Goal: Task Accomplishment & Management: Use online tool/utility

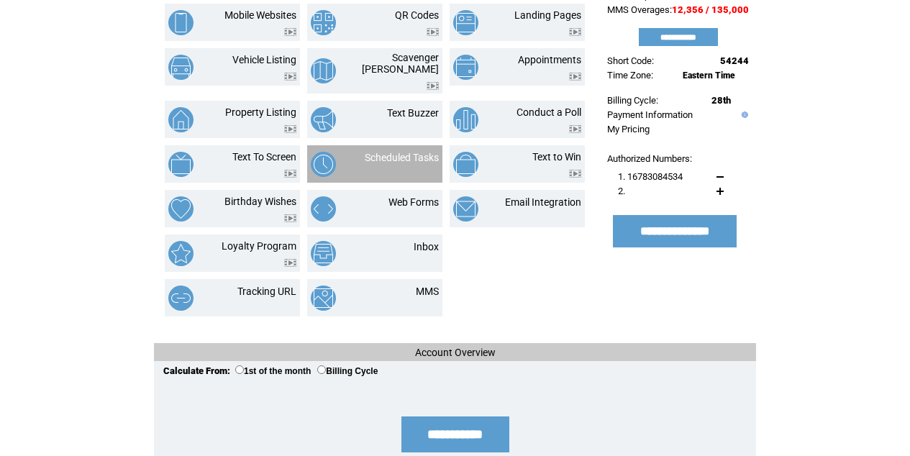
scroll to position [217, 0]
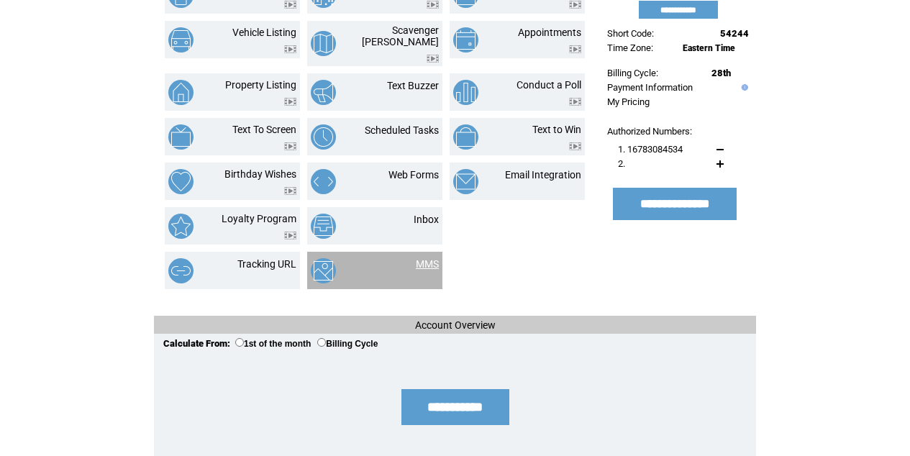
click at [426, 258] on link "MMS" at bounding box center [427, 264] width 23 height 12
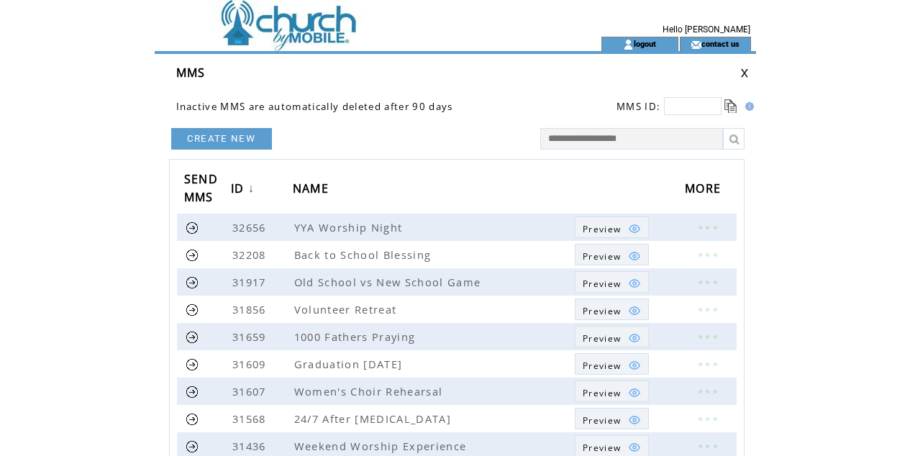
click at [596, 129] on input "text" at bounding box center [631, 139] width 183 height 22
type input "**********"
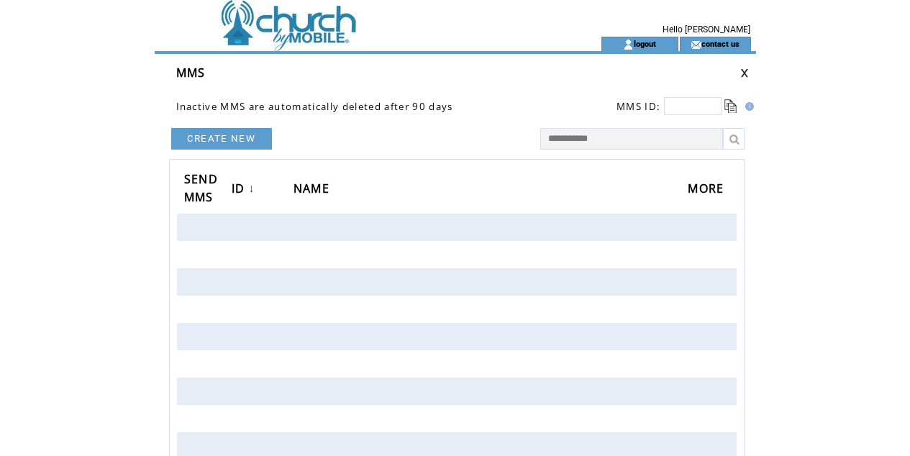
click at [608, 143] on input "**********" at bounding box center [631, 139] width 183 height 22
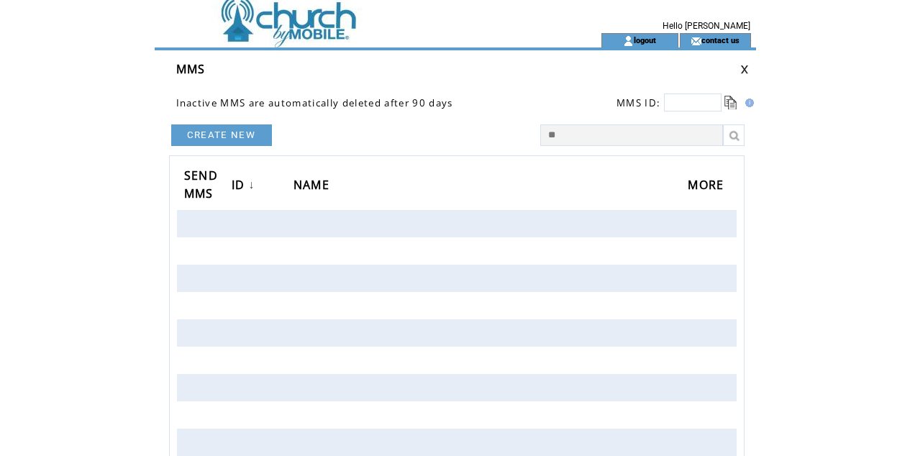
type input "*"
click at [739, 128] on link at bounding box center [734, 135] width 22 height 22
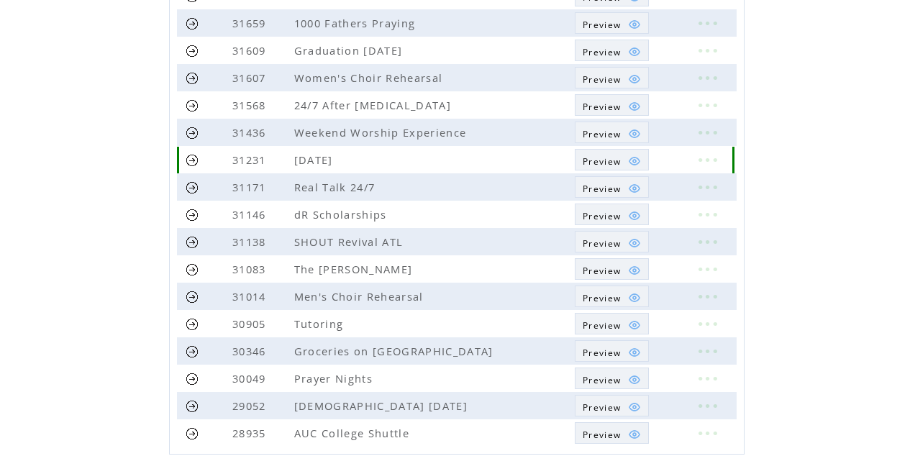
scroll to position [309, 0]
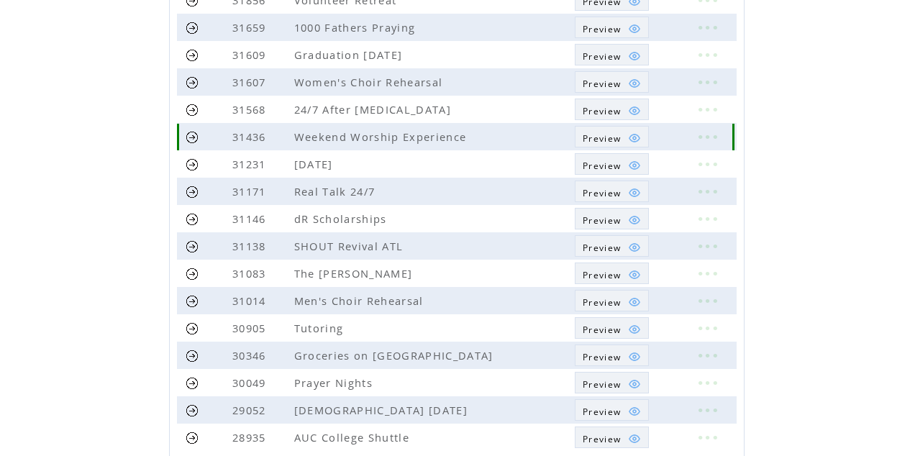
click at [606, 138] on span "Preview" at bounding box center [602, 138] width 38 height 12
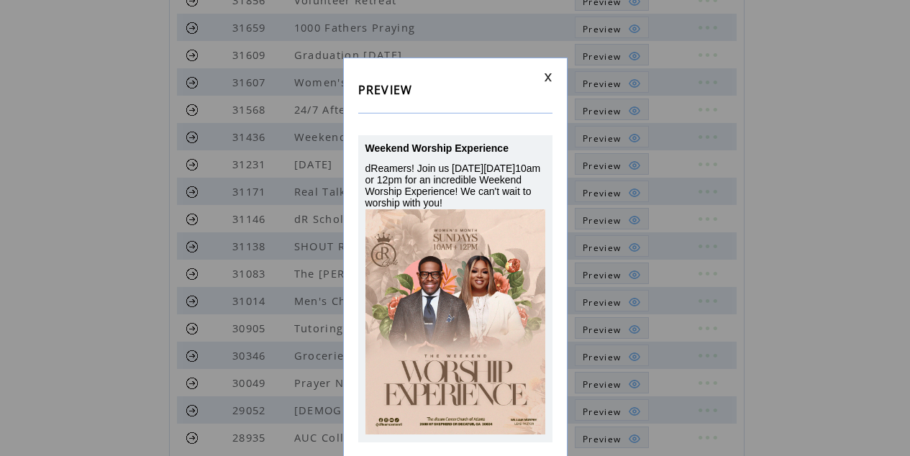
click at [549, 80] on link at bounding box center [548, 77] width 9 height 9
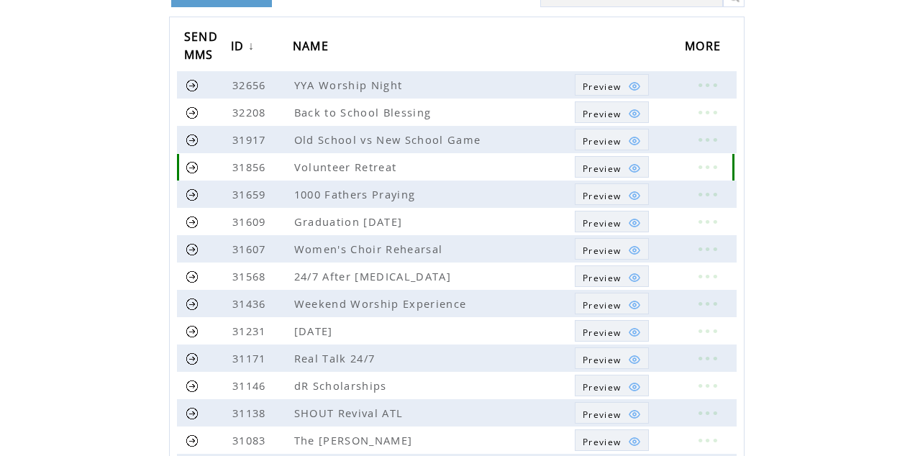
scroll to position [137, 0]
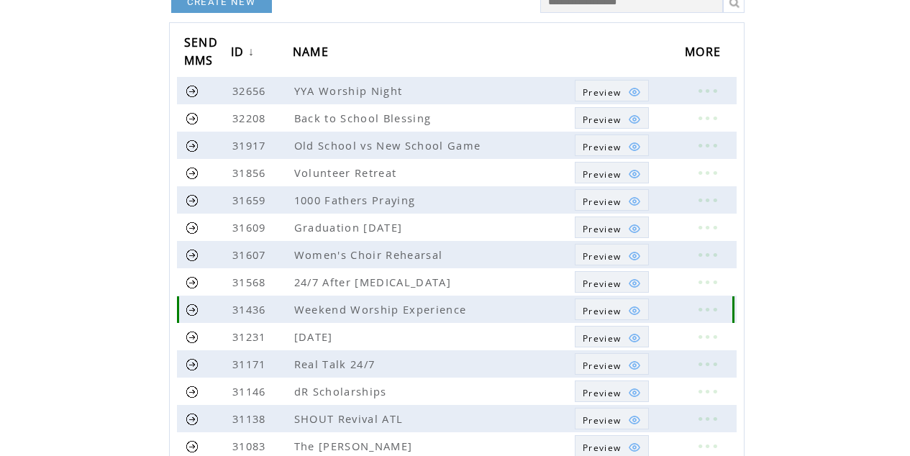
click at [697, 308] on link at bounding box center [706, 309] width 43 height 19
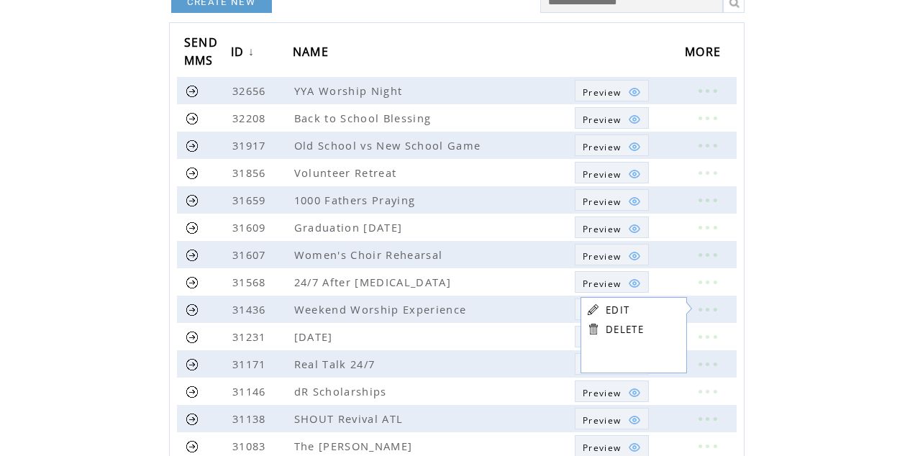
click at [614, 303] on link "EDIT" at bounding box center [618, 309] width 24 height 13
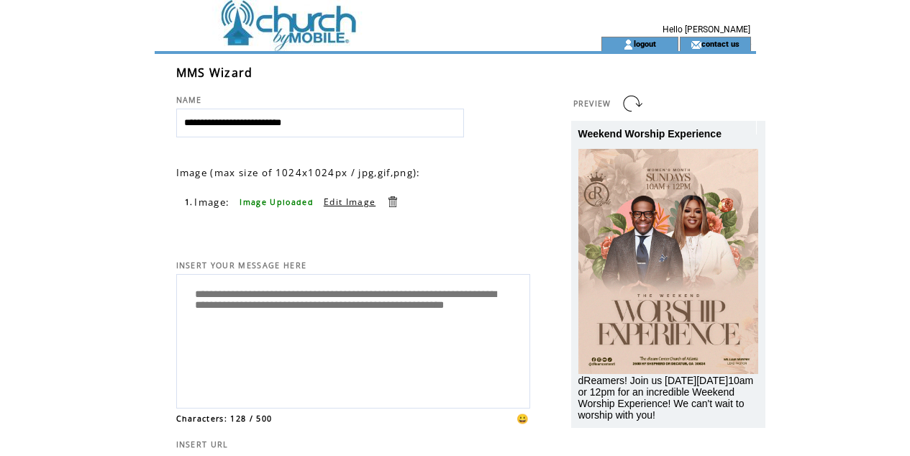
drag, startPoint x: 365, startPoint y: 119, endPoint x: 152, endPoint y: 111, distance: 212.3
click at [153, 111] on tr "**********" at bounding box center [455, 296] width 604 height 593
type input "**********"
click at [280, 359] on textarea "**********" at bounding box center [353, 339] width 338 height 122
drag, startPoint x: 367, startPoint y: 297, endPoint x: 300, endPoint y: 298, distance: 67.6
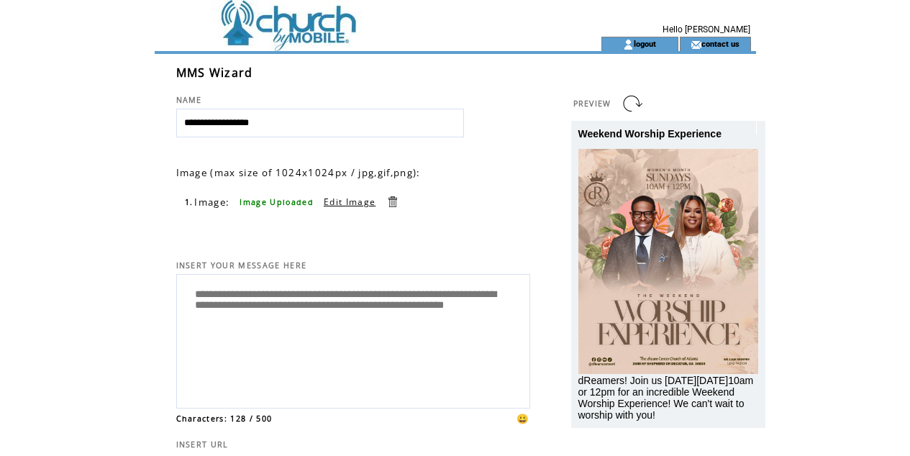
click at [300, 298] on textarea "**********" at bounding box center [353, 339] width 338 height 122
drag, startPoint x: 437, startPoint y: 311, endPoint x: 482, endPoint y: 298, distance: 47.1
click at [482, 298] on textarea "**********" at bounding box center [353, 339] width 338 height 122
paste textarea "**********"
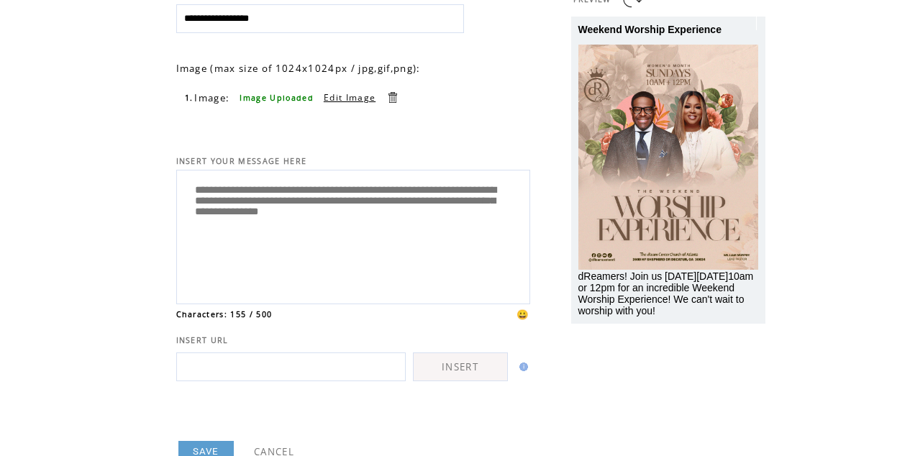
scroll to position [106, 0]
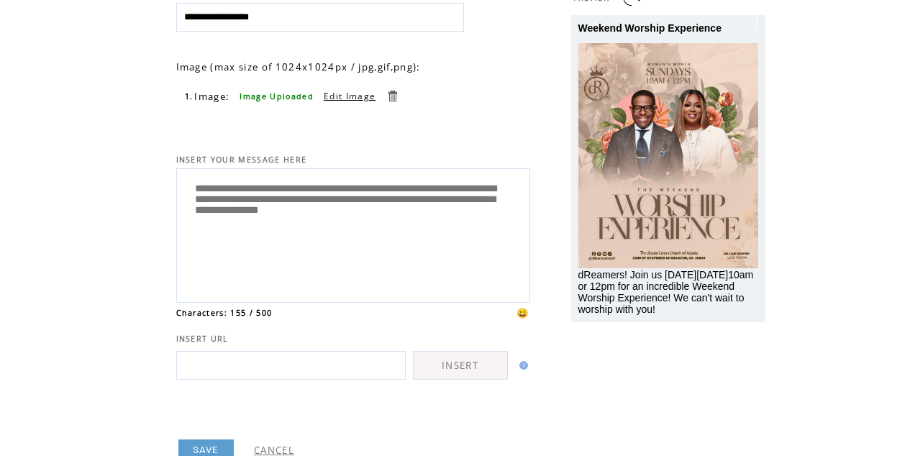
click at [485, 190] on textarea "**********" at bounding box center [353, 234] width 338 height 122
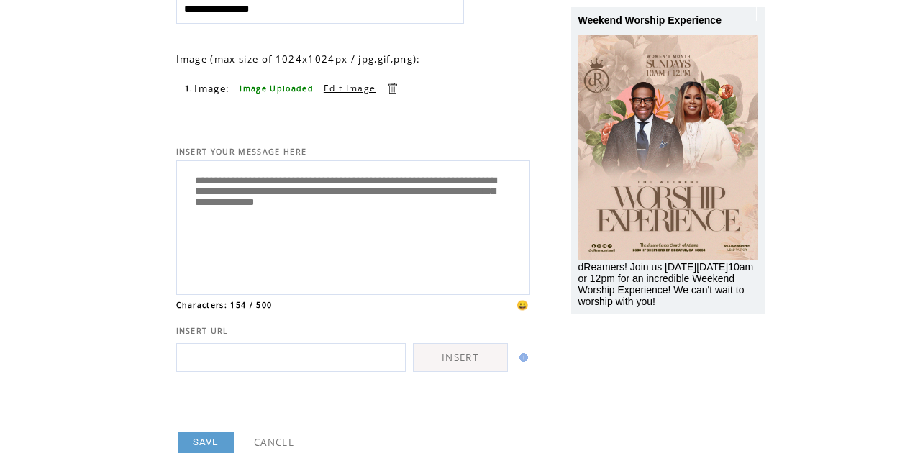
scroll to position [96, 1]
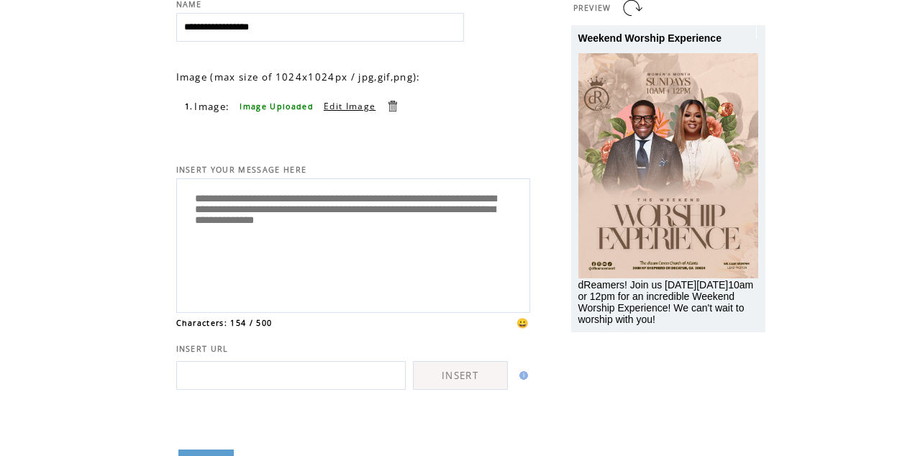
type textarea "**********"
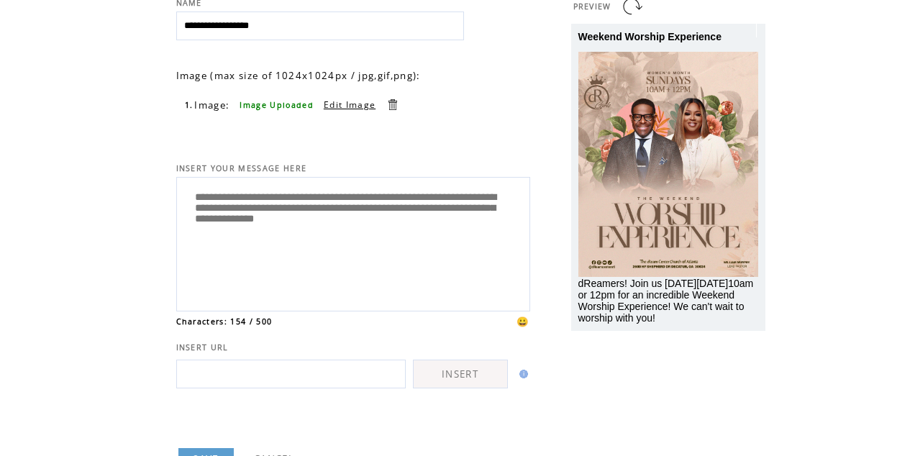
click at [344, 104] on link "Edit Image" at bounding box center [350, 105] width 52 height 12
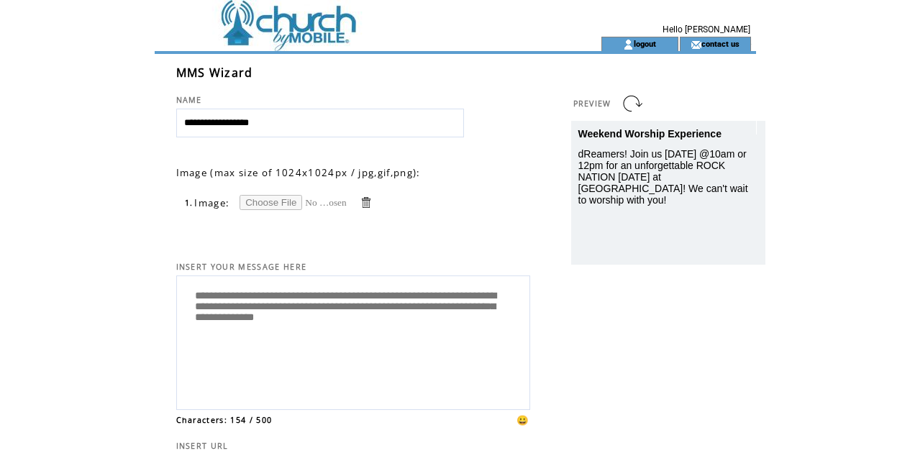
scroll to position [0, 1]
click at [271, 202] on input "file" at bounding box center [293, 202] width 108 height 15
type input "**********"
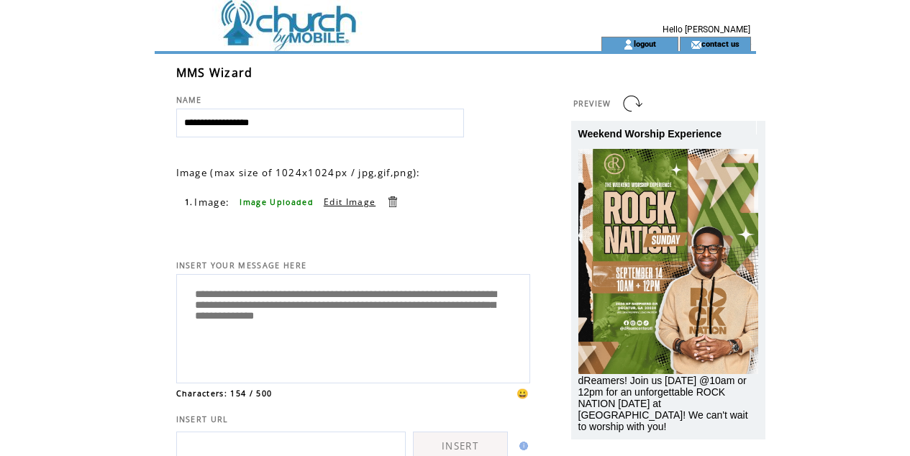
scroll to position [2, 0]
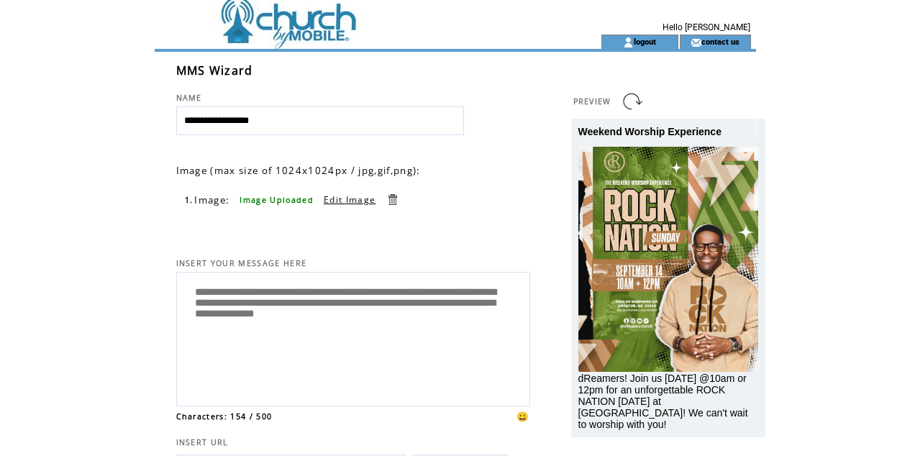
drag, startPoint x: 206, startPoint y: 346, endPoint x: 184, endPoint y: 299, distance: 51.8
click at [184, 299] on textarea "**********" at bounding box center [353, 337] width 338 height 122
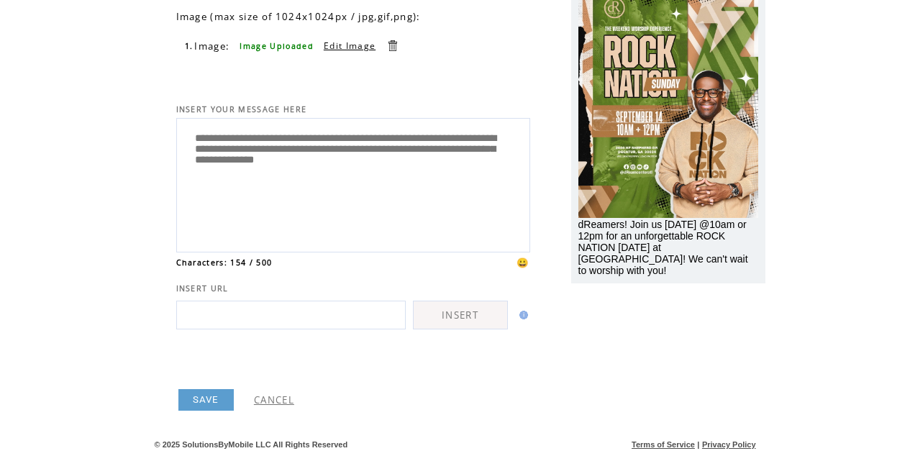
click at [252, 179] on textarea "**********" at bounding box center [353, 183] width 338 height 122
click at [204, 405] on link "SAVE" at bounding box center [205, 400] width 55 height 22
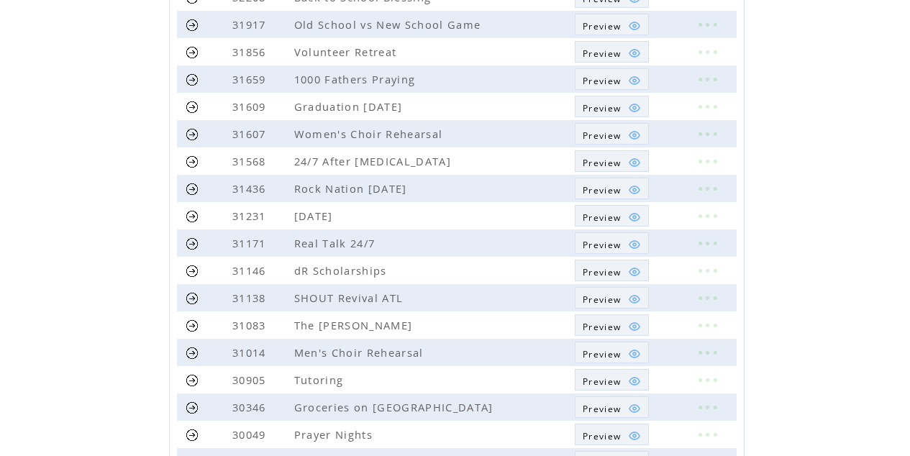
scroll to position [281, 0]
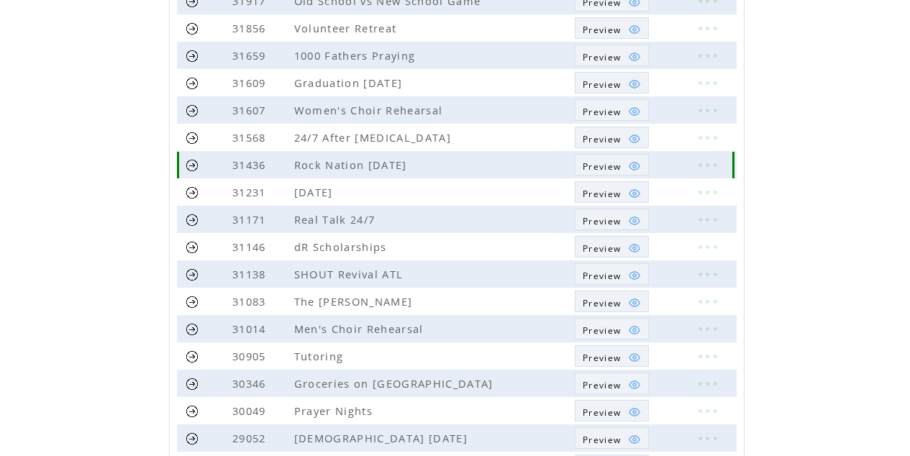
click at [191, 170] on link at bounding box center [193, 165] width 14 height 14
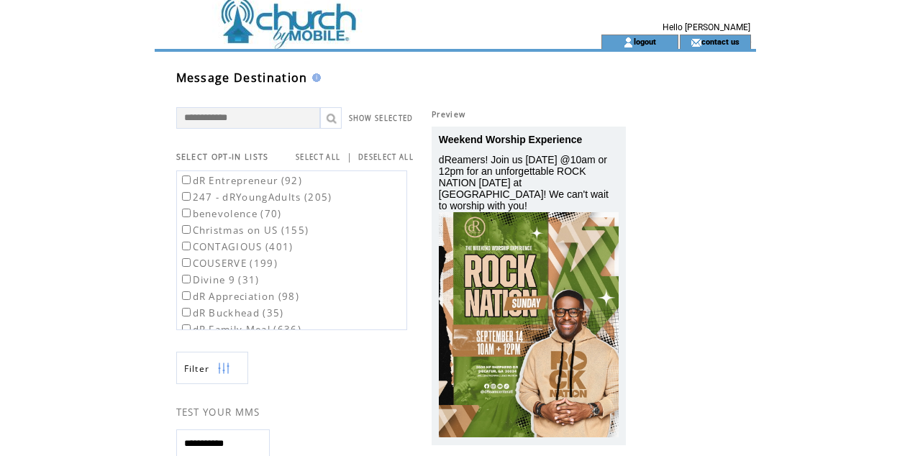
scroll to position [4, 0]
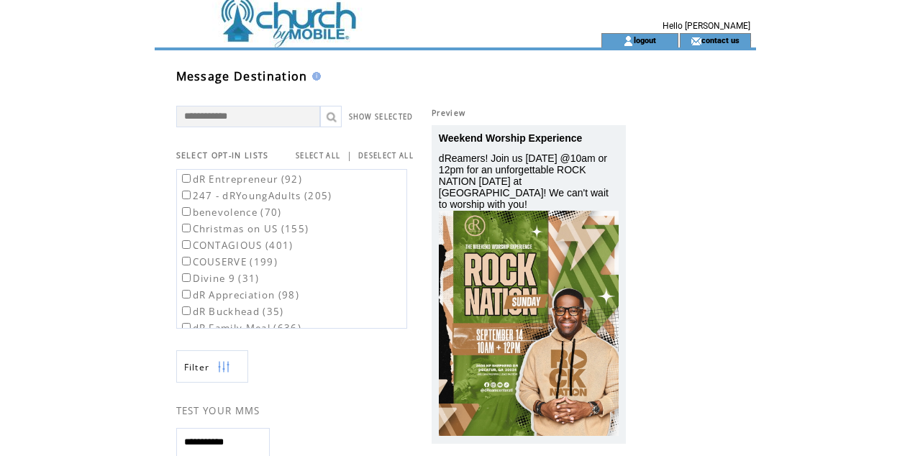
click at [319, 29] on td at bounding box center [352, 14] width 395 height 37
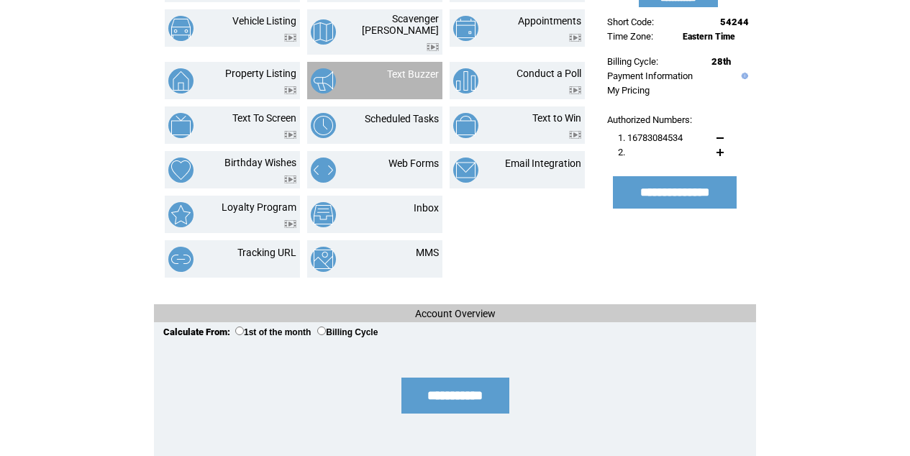
scroll to position [255, 0]
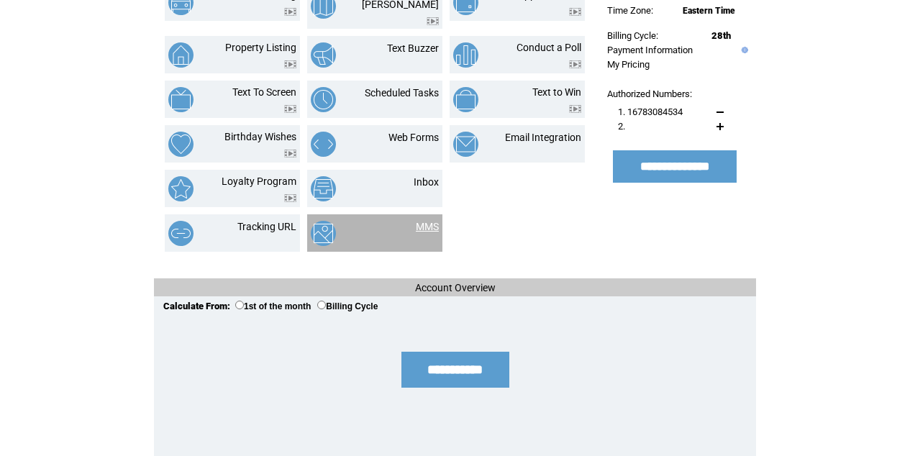
click at [431, 221] on link "MMS" at bounding box center [427, 227] width 23 height 12
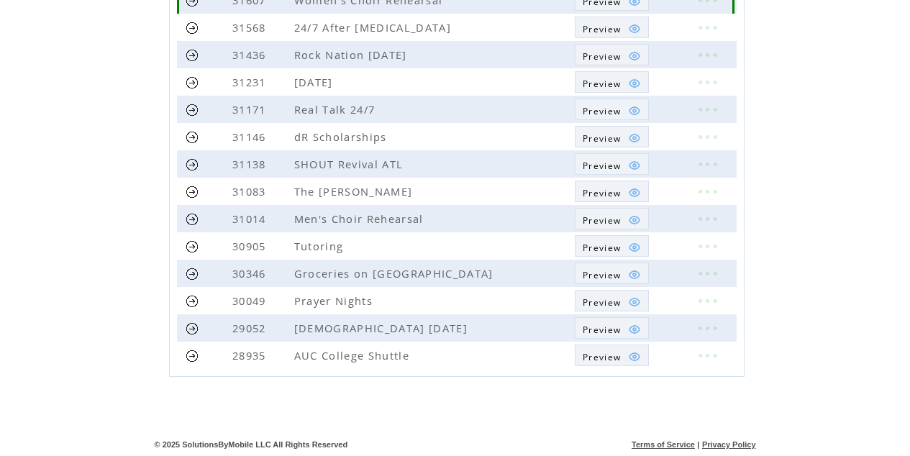
scroll to position [391, 0]
click at [619, 59] on span "Preview" at bounding box center [602, 56] width 38 height 12
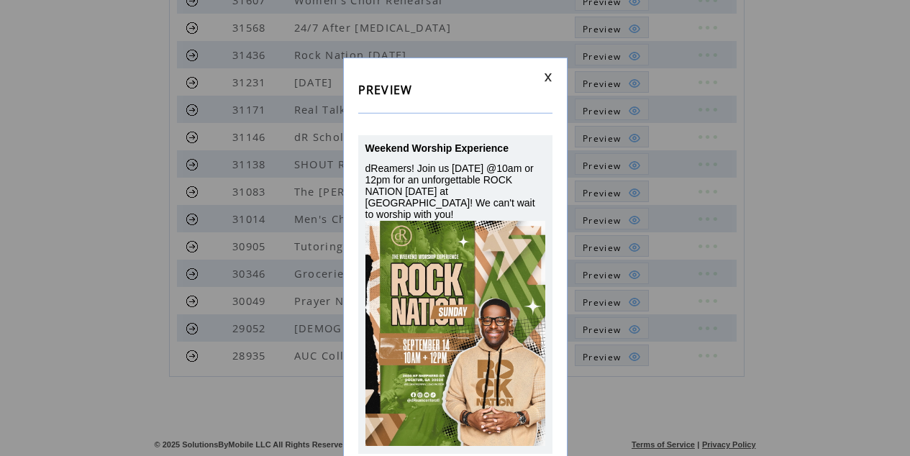
click at [545, 77] on link at bounding box center [548, 77] width 9 height 9
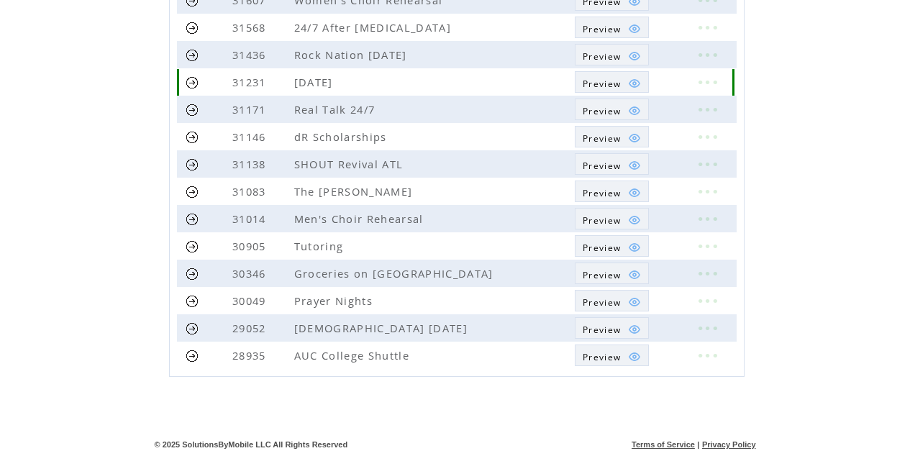
click at [697, 83] on link at bounding box center [706, 82] width 43 height 19
click at [623, 85] on link "EDIT" at bounding box center [618, 84] width 24 height 13
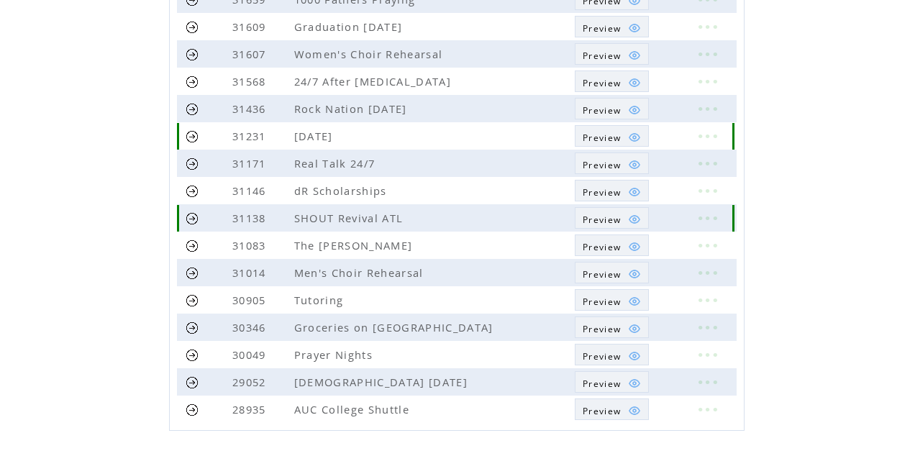
scroll to position [298, 0]
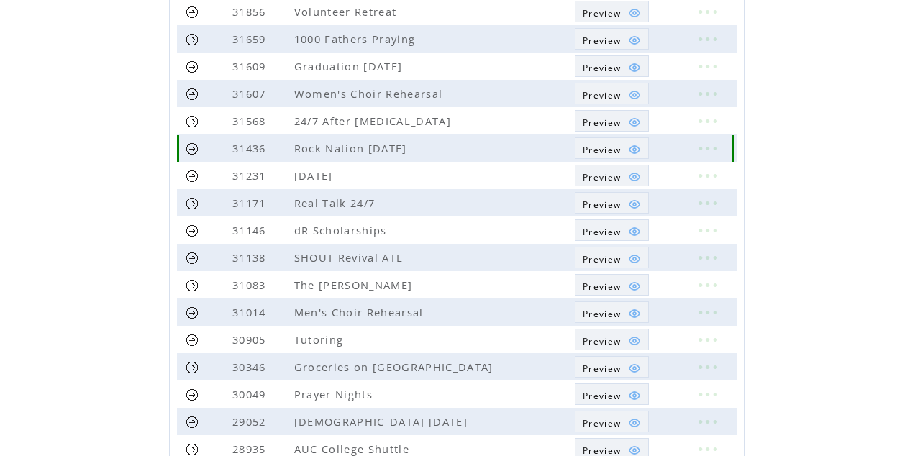
click at [704, 143] on link at bounding box center [706, 148] width 43 height 19
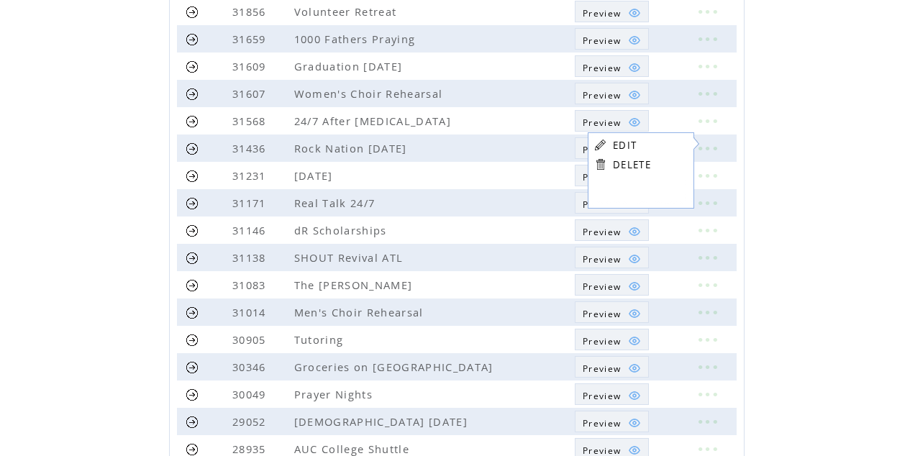
click at [626, 150] on link "EDIT" at bounding box center [625, 145] width 24 height 13
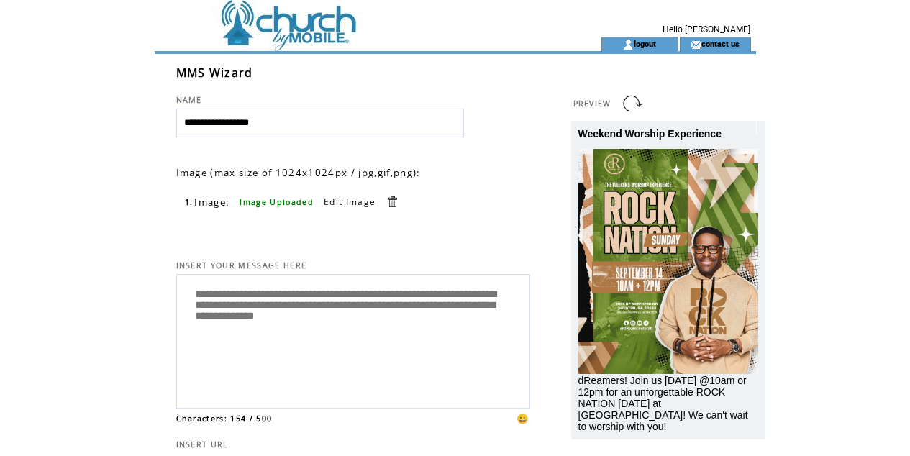
drag, startPoint x: 291, startPoint y: 124, endPoint x: 0, endPoint y: 101, distance: 291.4
click at [0, 101] on html "**********" at bounding box center [455, 228] width 910 height 456
type input "**********"
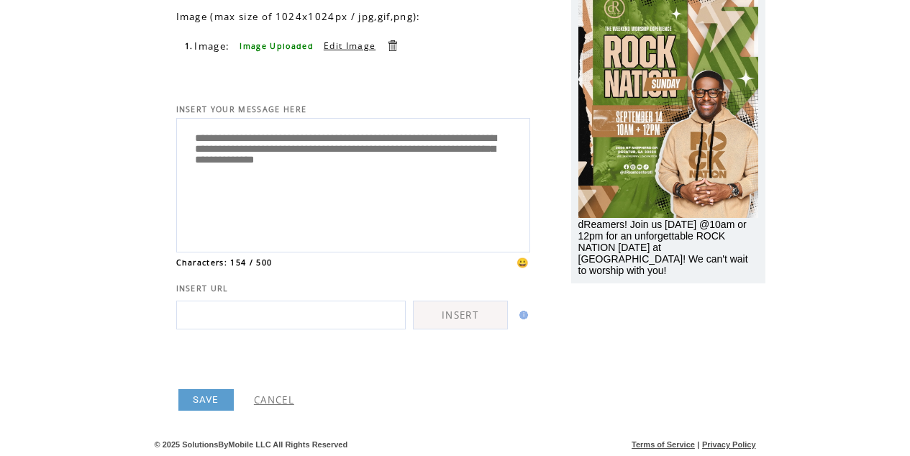
scroll to position [159, 0]
click at [208, 404] on link "SAVE" at bounding box center [205, 400] width 55 height 22
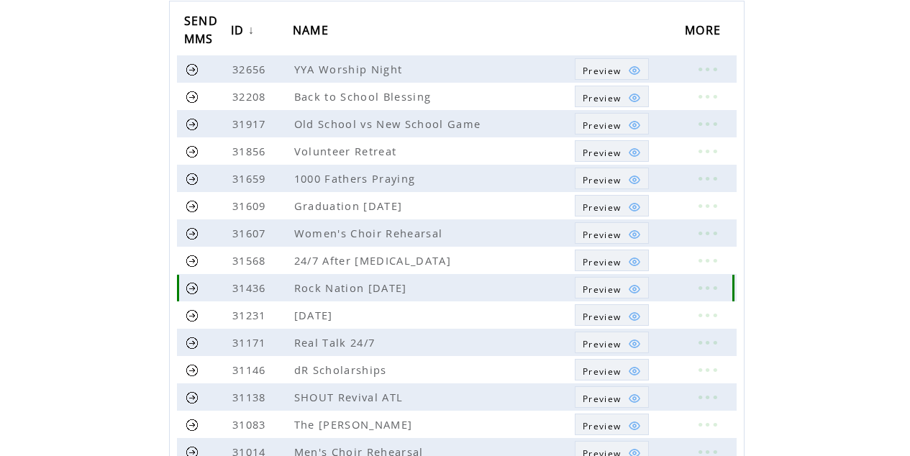
scroll to position [158, 1]
click at [611, 289] on span "Preview" at bounding box center [602, 289] width 38 height 12
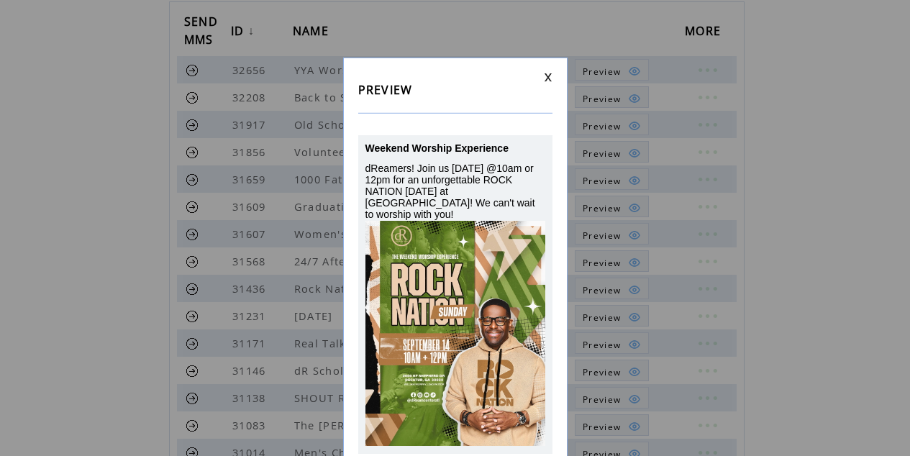
scroll to position [4, 0]
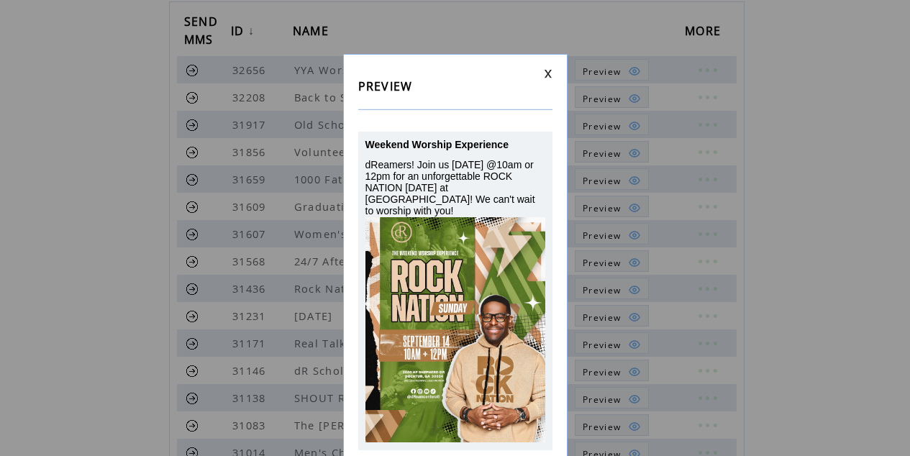
click at [547, 76] on link at bounding box center [548, 73] width 9 height 9
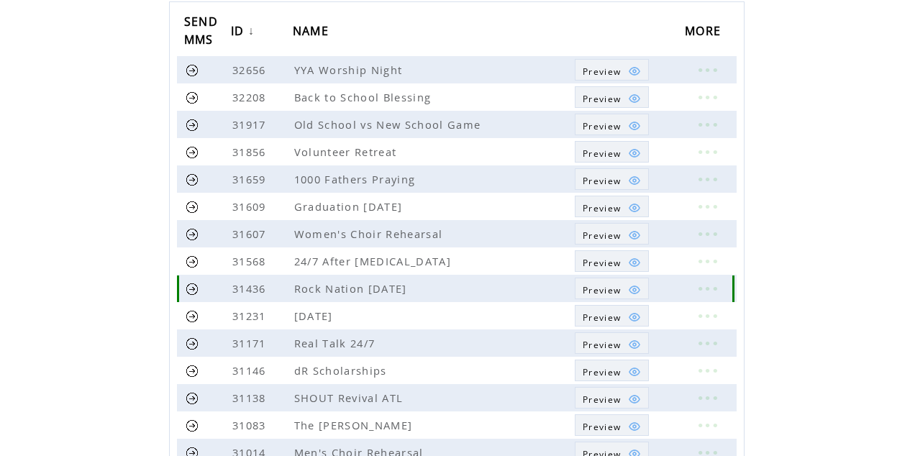
click at [711, 287] on link at bounding box center [706, 288] width 43 height 19
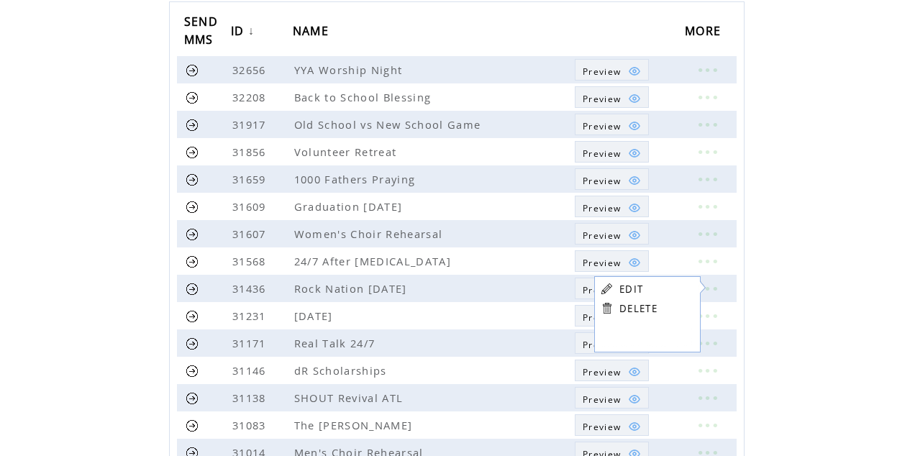
click at [639, 285] on link "EDIT" at bounding box center [631, 289] width 24 height 13
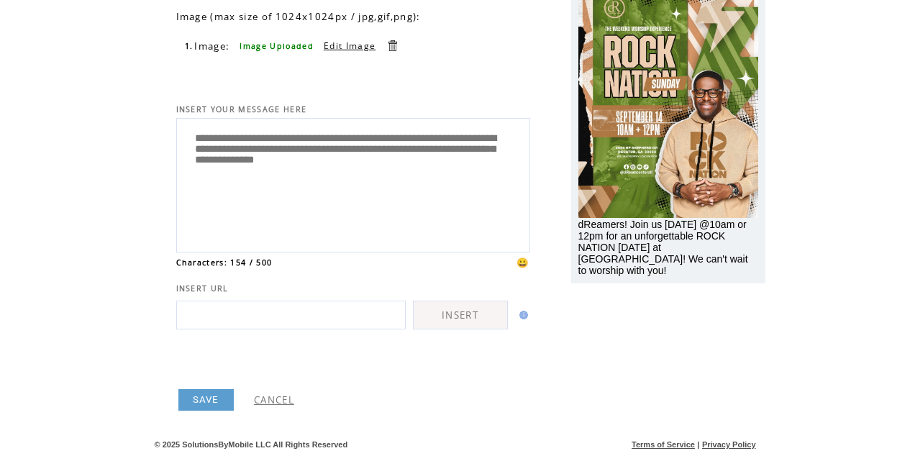
scroll to position [159, 0]
click at [189, 405] on link "SAVE" at bounding box center [205, 400] width 55 height 22
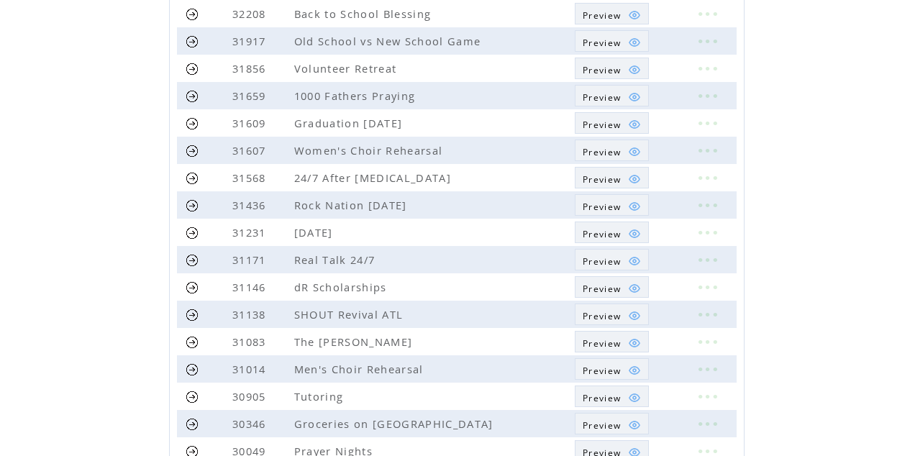
scroll to position [246, 0]
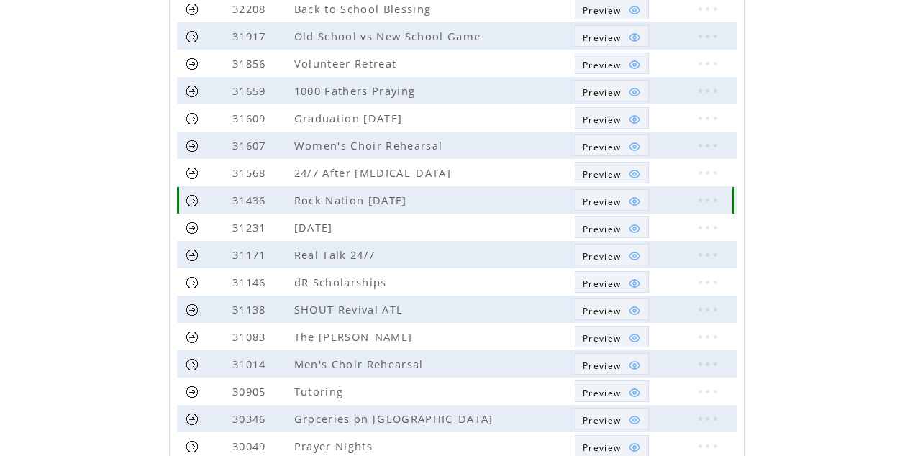
click at [195, 202] on link at bounding box center [193, 200] width 14 height 14
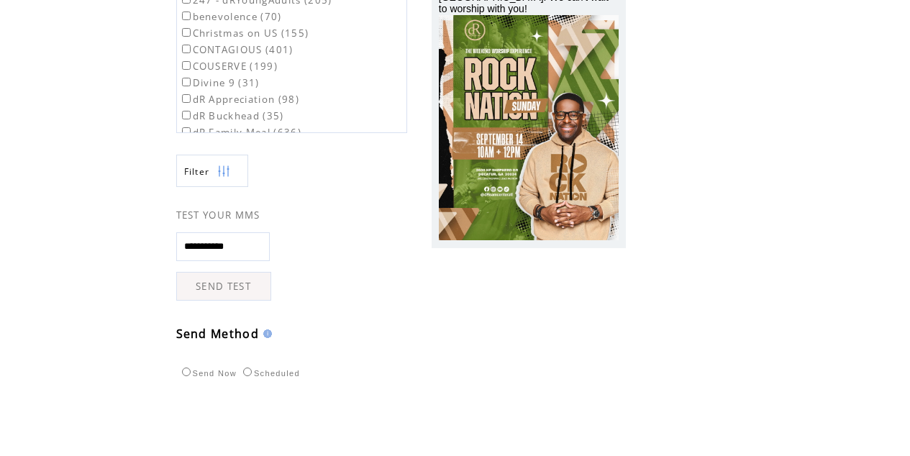
scroll to position [208, 0]
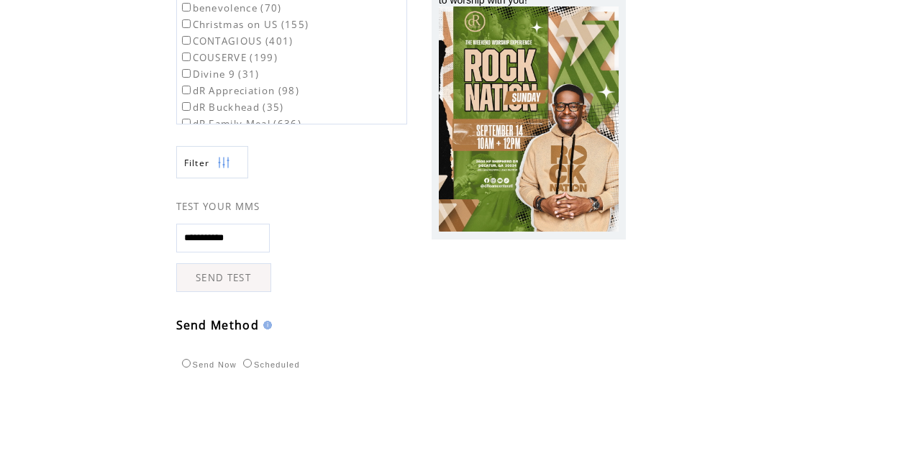
click at [215, 275] on link "SEND TEST" at bounding box center [223, 277] width 95 height 29
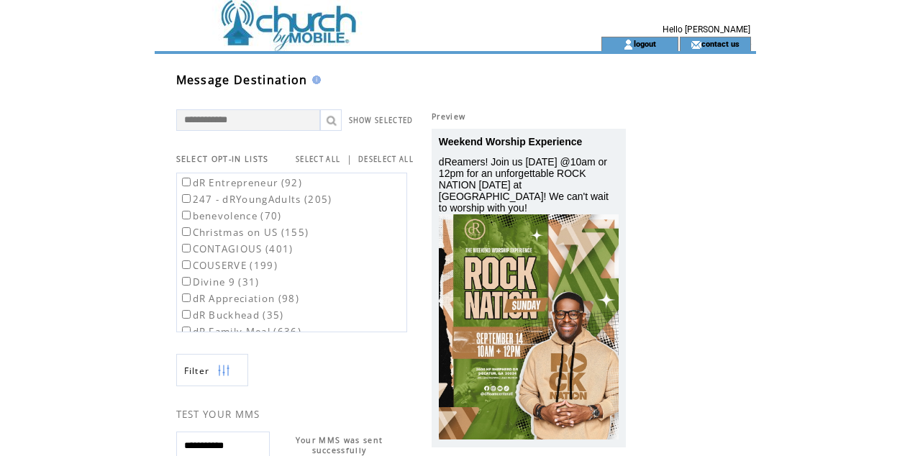
click at [328, 41] on td at bounding box center [352, 44] width 395 height 14
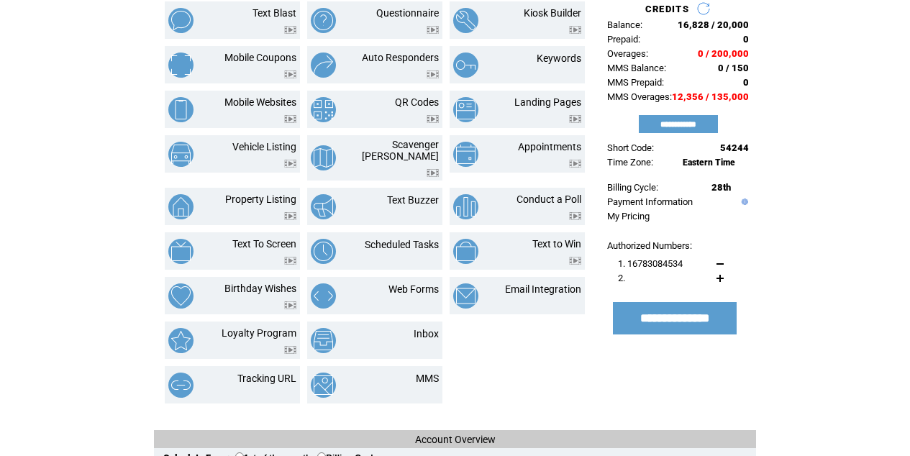
scroll to position [133, 0]
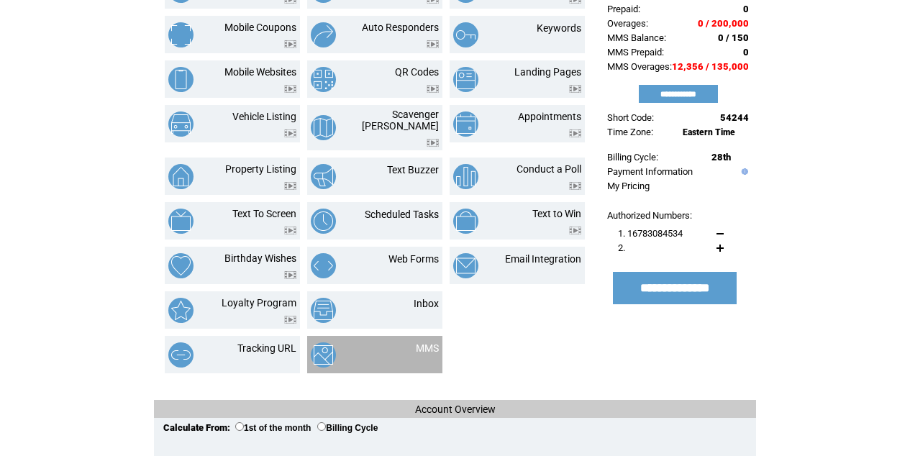
click at [434, 354] on div at bounding box center [427, 356] width 23 height 5
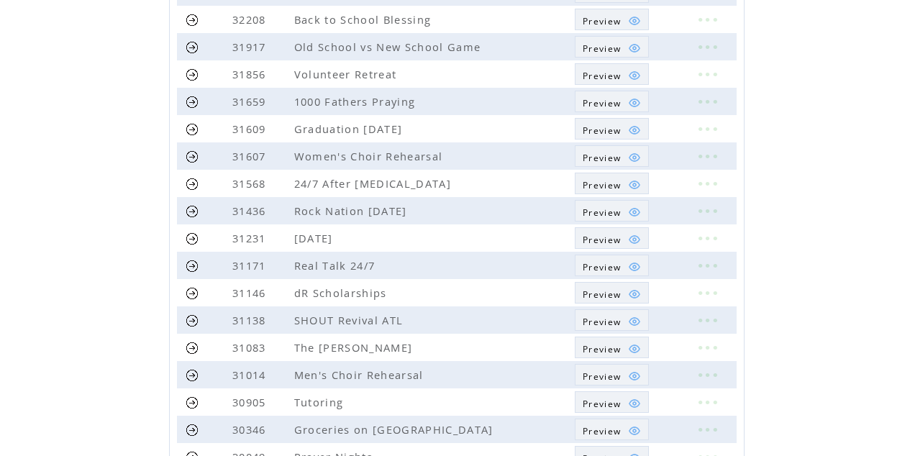
scroll to position [252, 0]
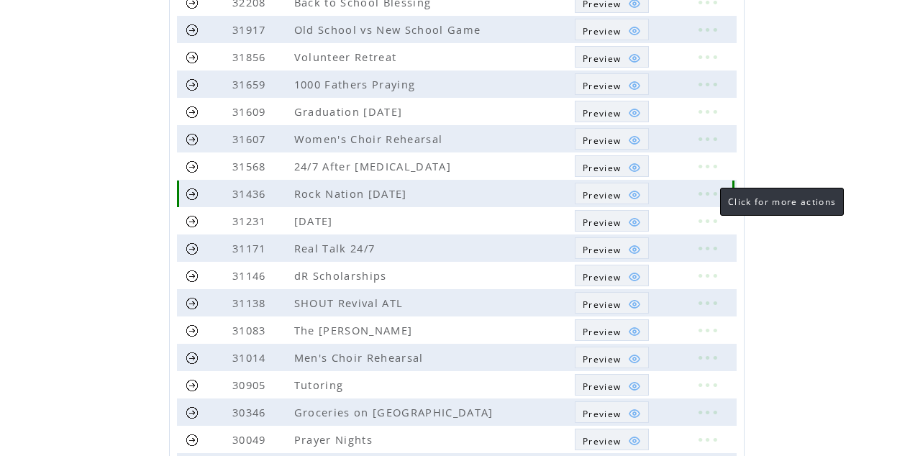
click at [705, 191] on link at bounding box center [706, 193] width 43 height 19
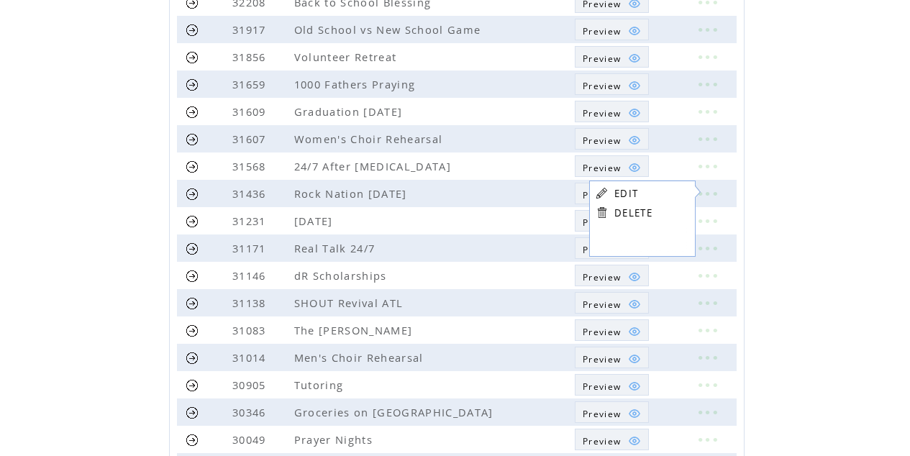
click at [627, 193] on link "EDIT" at bounding box center [626, 193] width 24 height 13
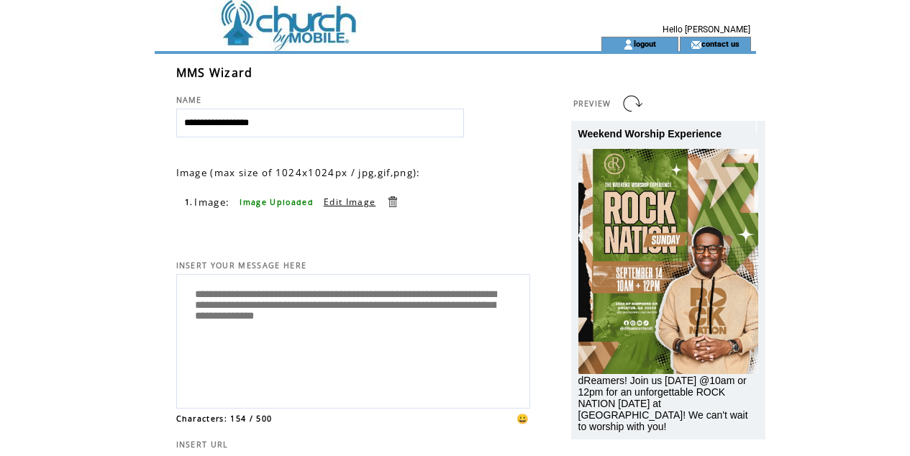
drag, startPoint x: 175, startPoint y: 326, endPoint x: 166, endPoint y: 285, distance: 42.7
click at [166, 285] on div "**********" at bounding box center [466, 322] width 623 height 536
click at [336, 20] on td at bounding box center [352, 18] width 395 height 37
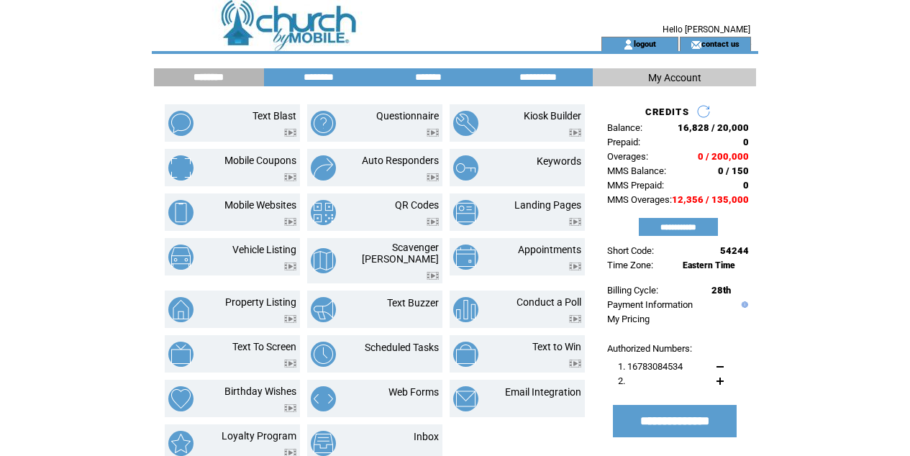
scroll to position [112, 0]
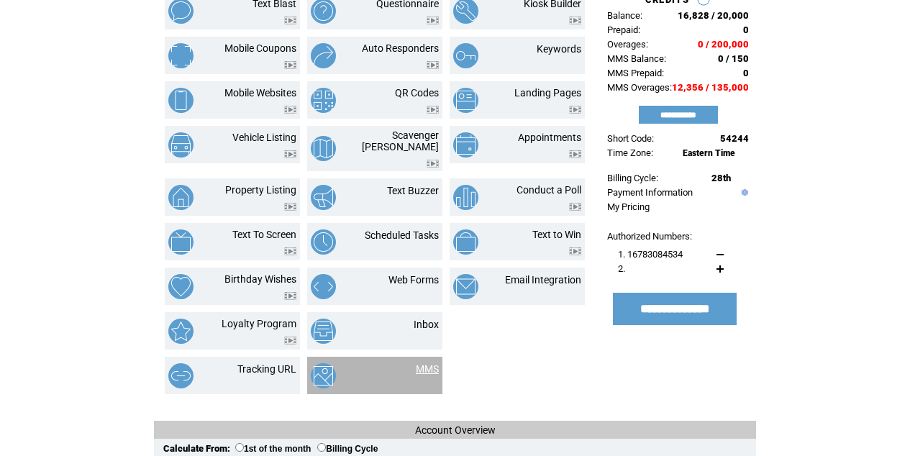
click at [436, 363] on link "MMS" at bounding box center [427, 369] width 23 height 12
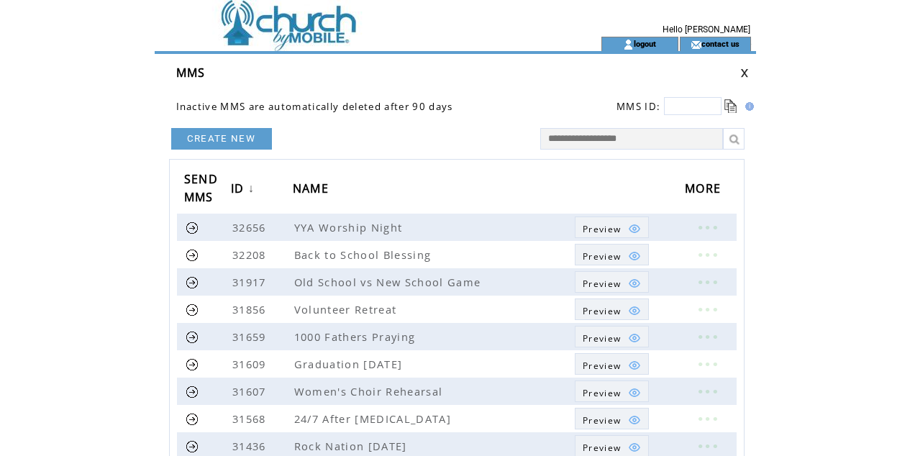
click at [211, 136] on link "CREATE NEW" at bounding box center [221, 139] width 101 height 22
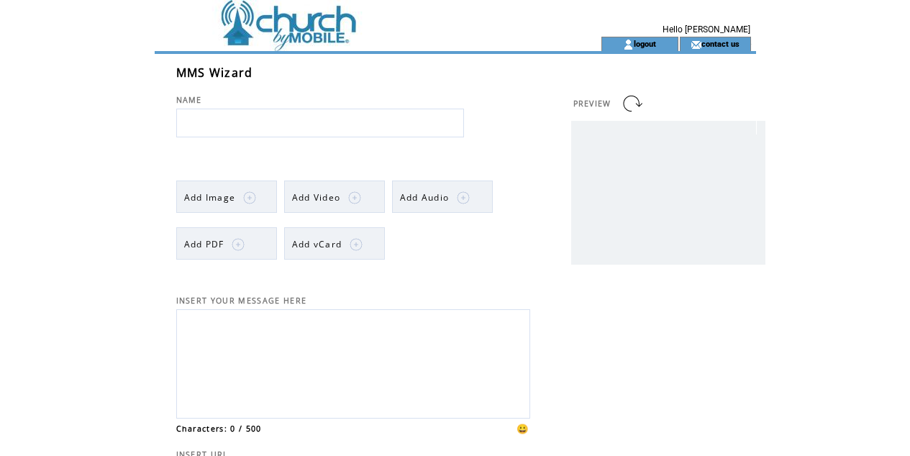
scroll to position [14, 1]
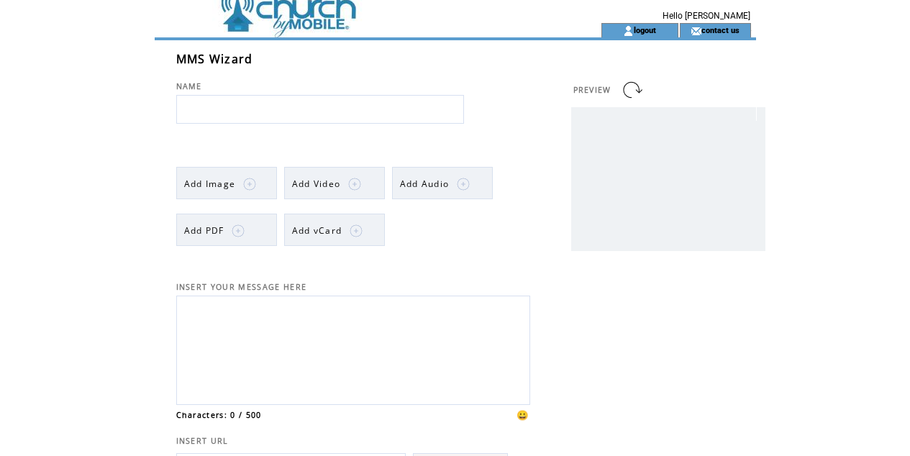
click at [250, 341] on textarea at bounding box center [353, 348] width 338 height 97
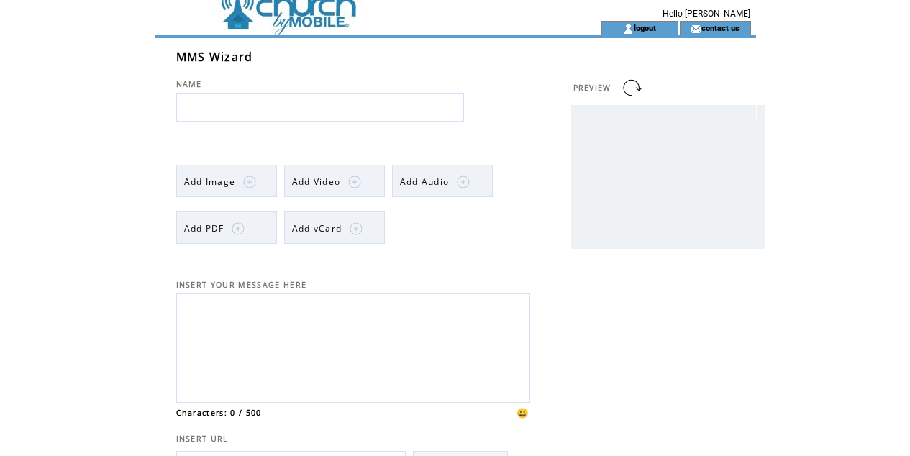
paste textarea "**********"
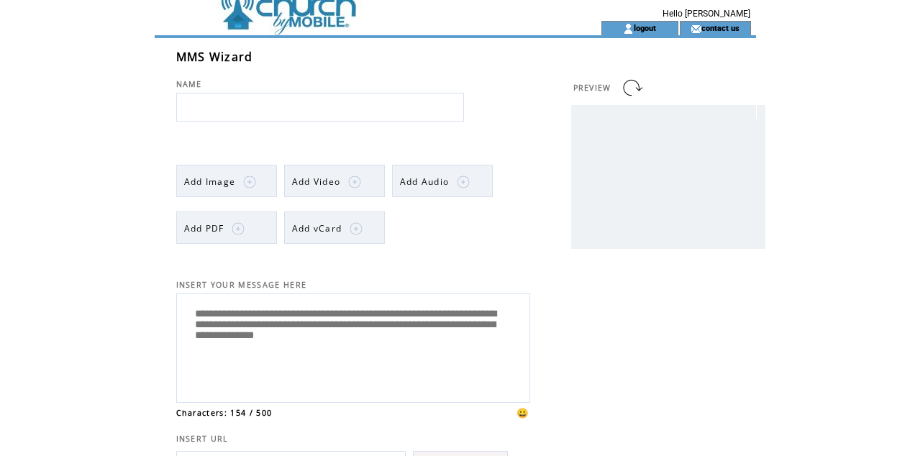
type textarea "**********"
click at [250, 181] on img at bounding box center [249, 181] width 13 height 13
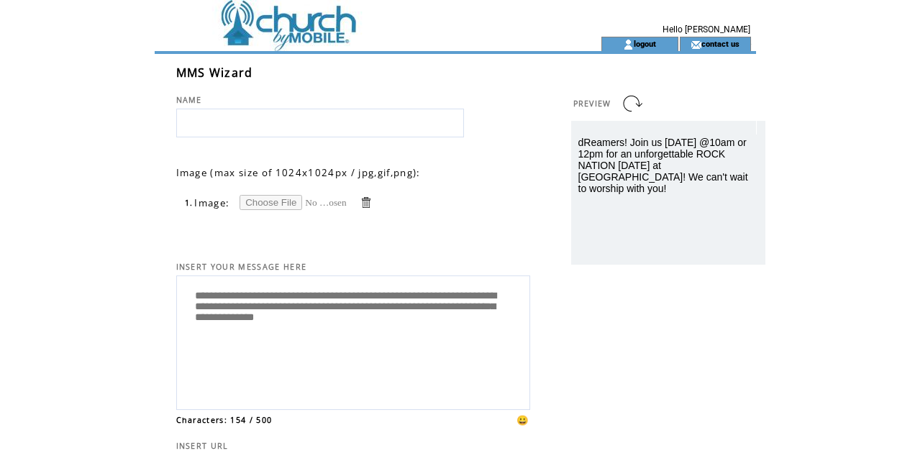
click at [276, 203] on input "file" at bounding box center [293, 202] width 108 height 15
type input "**********"
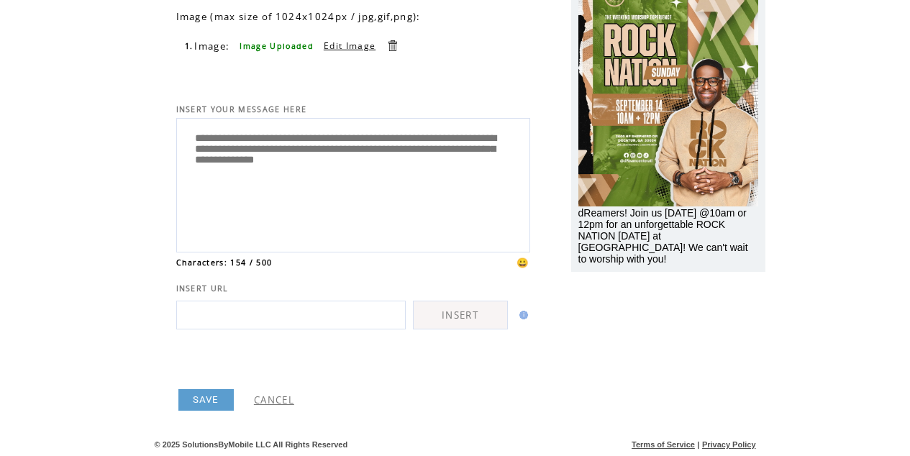
scroll to position [159, 0]
click at [191, 396] on link "SAVE" at bounding box center [205, 400] width 55 height 22
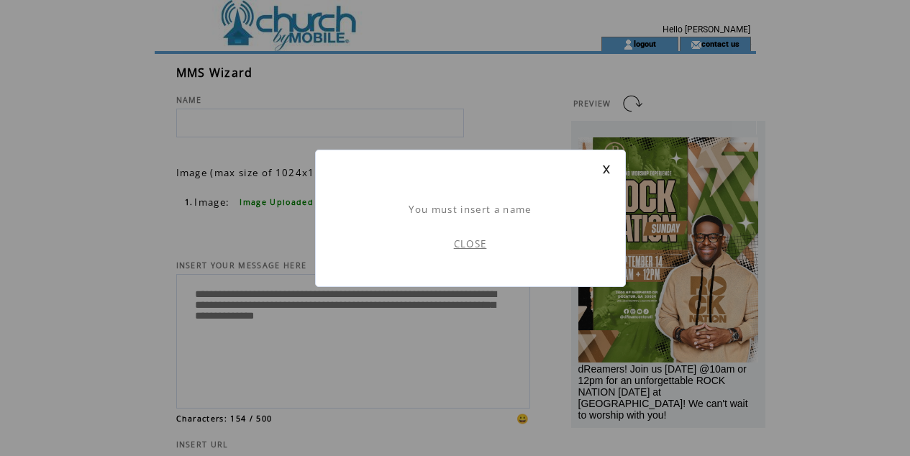
scroll to position [1, 0]
click at [472, 242] on link "CLOSE" at bounding box center [470, 243] width 33 height 13
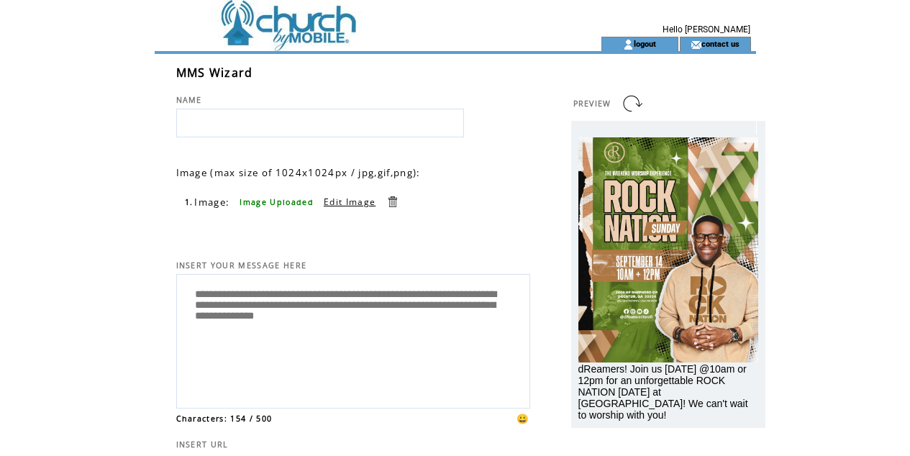
click at [314, 118] on input "text" at bounding box center [320, 123] width 288 height 29
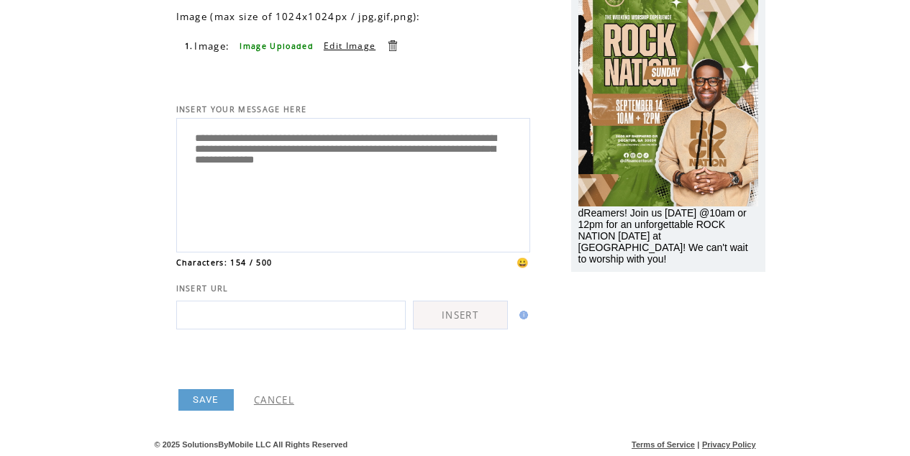
scroll to position [159, 0]
type input "**********"
click at [206, 391] on link "SAVE" at bounding box center [205, 400] width 55 height 22
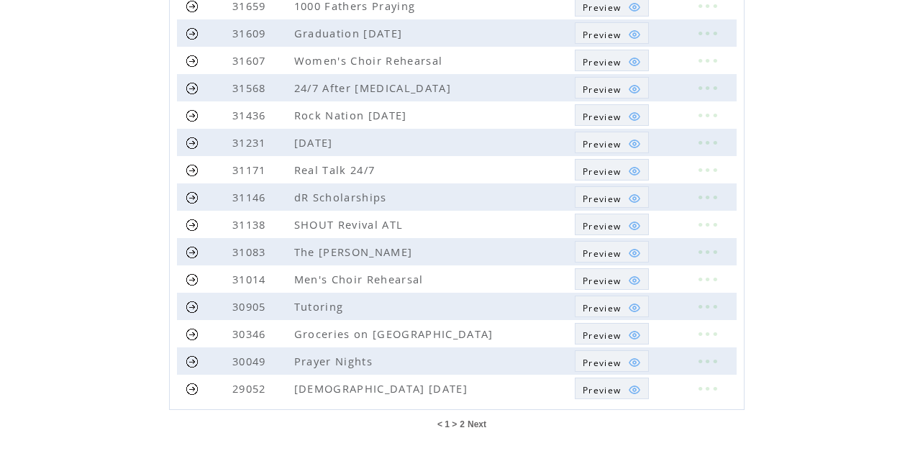
scroll to position [347, 0]
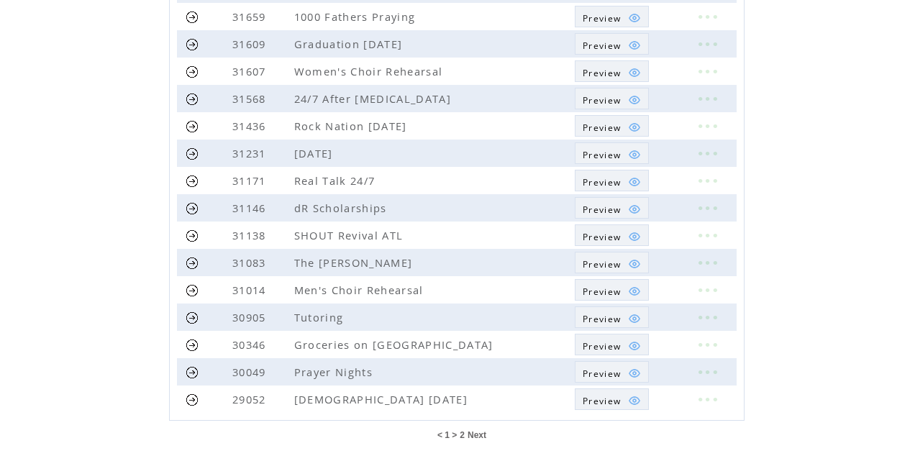
click at [474, 437] on span "Next" at bounding box center [476, 435] width 19 height 10
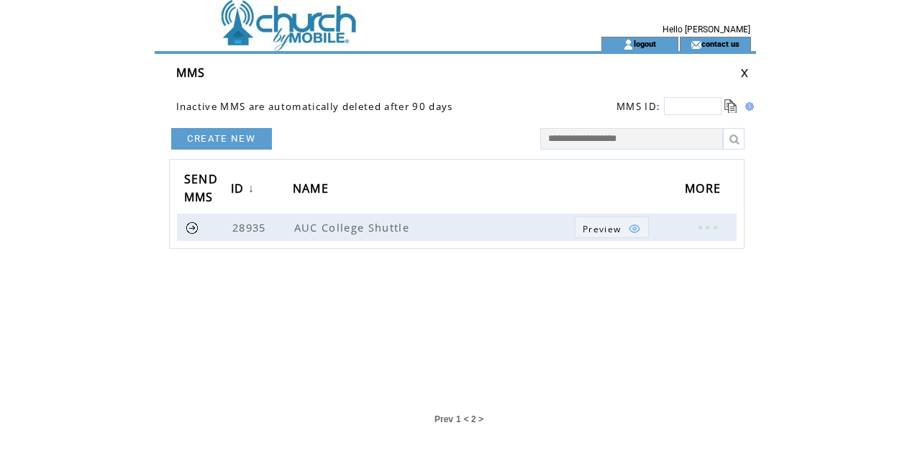
click at [742, 132] on link at bounding box center [734, 139] width 22 height 22
click at [565, 145] on input "text" at bounding box center [631, 139] width 183 height 22
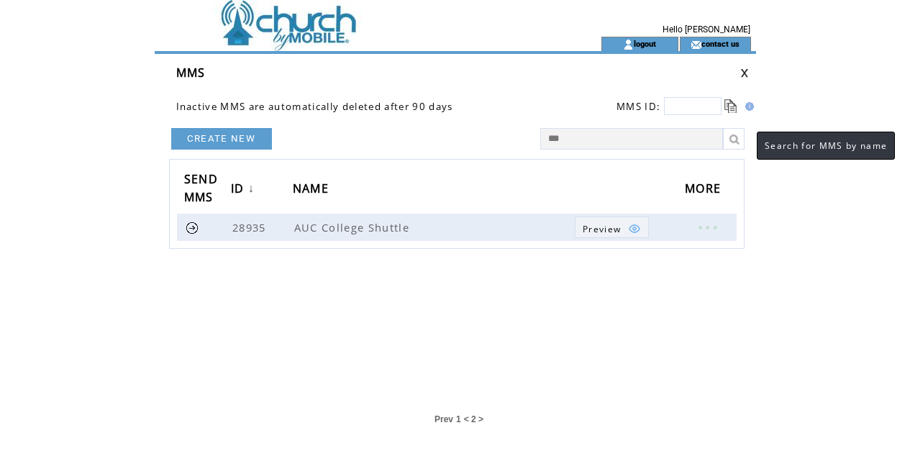
type input "****"
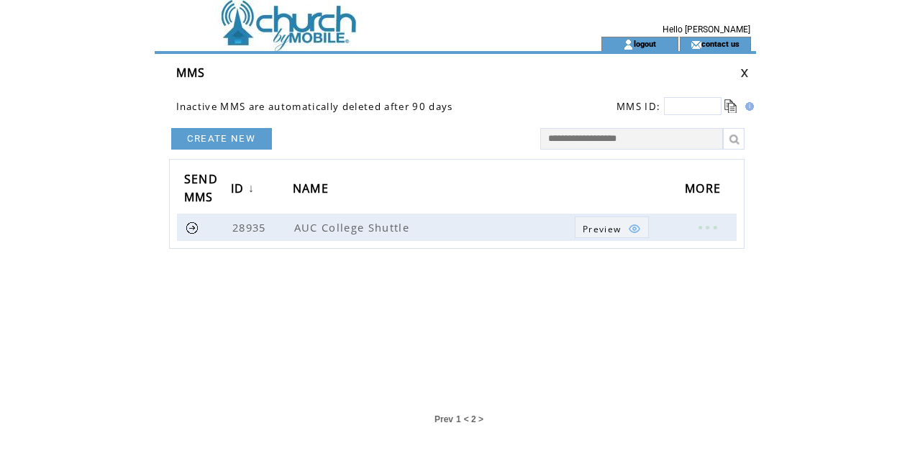
click at [731, 135] on link at bounding box center [734, 139] width 22 height 22
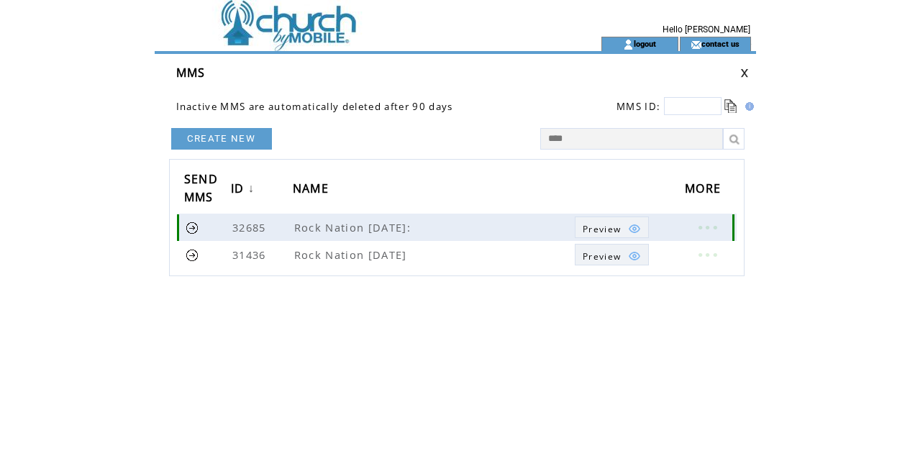
click at [618, 231] on span "Preview" at bounding box center [602, 229] width 38 height 12
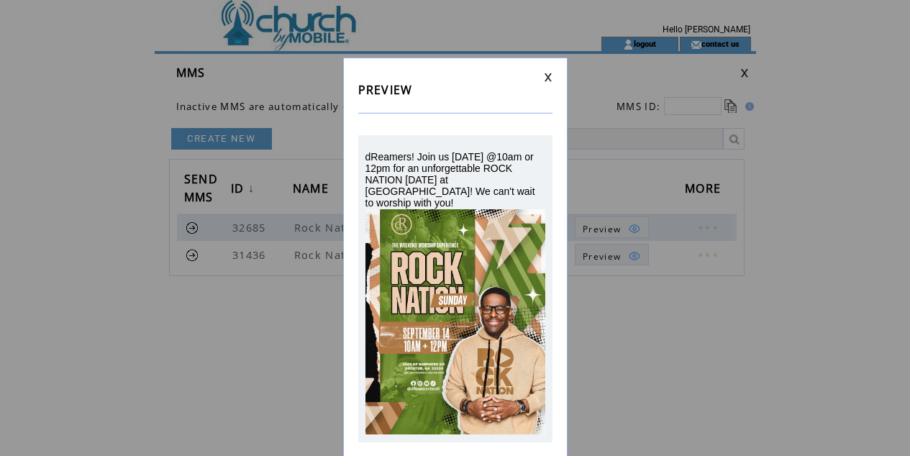
click at [614, 255] on div "PREVIEW dReamers! Join us tomorrow @10am or 12pm for an unforgettable ROCK NATI…" at bounding box center [455, 228] width 910 height 456
click at [545, 79] on link at bounding box center [548, 77] width 9 height 9
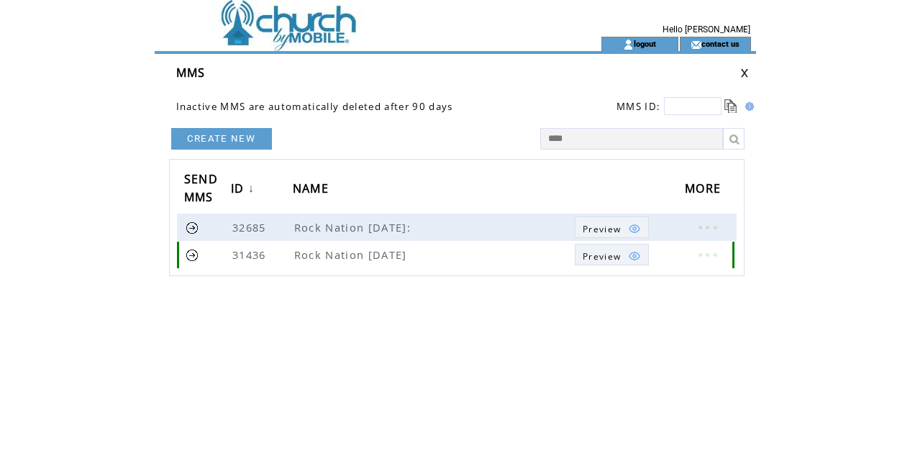
click at [598, 253] on span "Preview" at bounding box center [602, 256] width 38 height 12
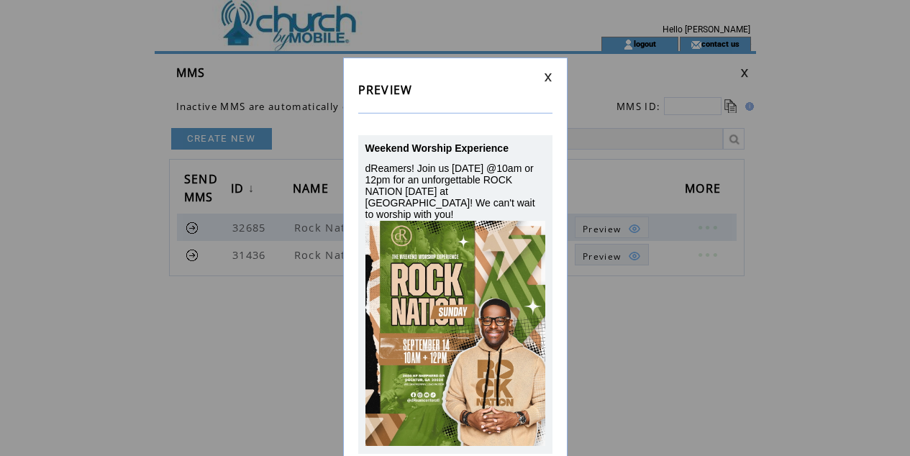
click at [548, 81] on link at bounding box center [548, 77] width 9 height 9
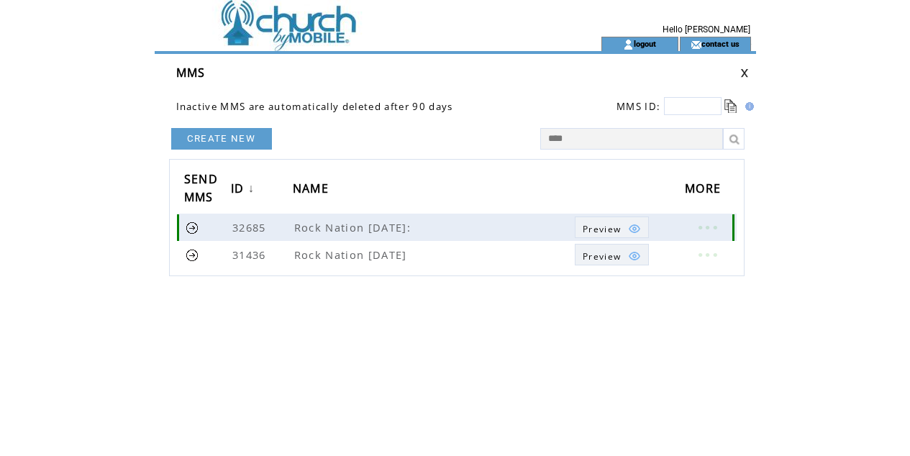
click at [189, 228] on link at bounding box center [193, 228] width 14 height 14
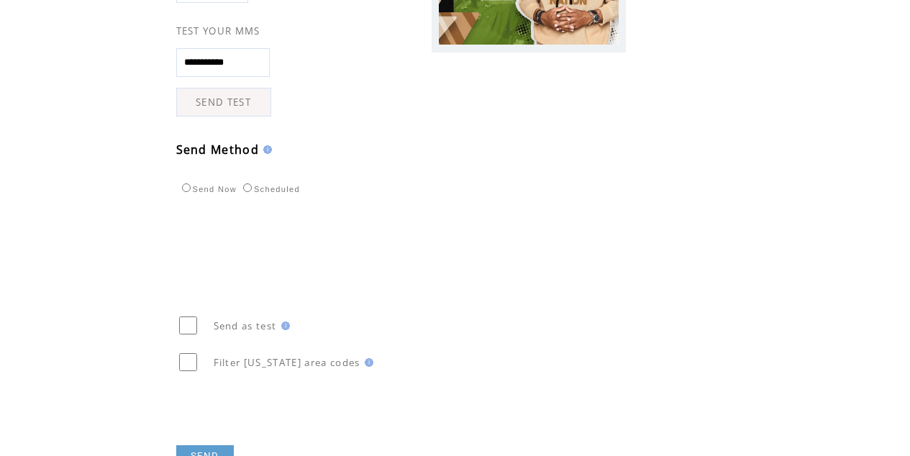
scroll to position [381, 0]
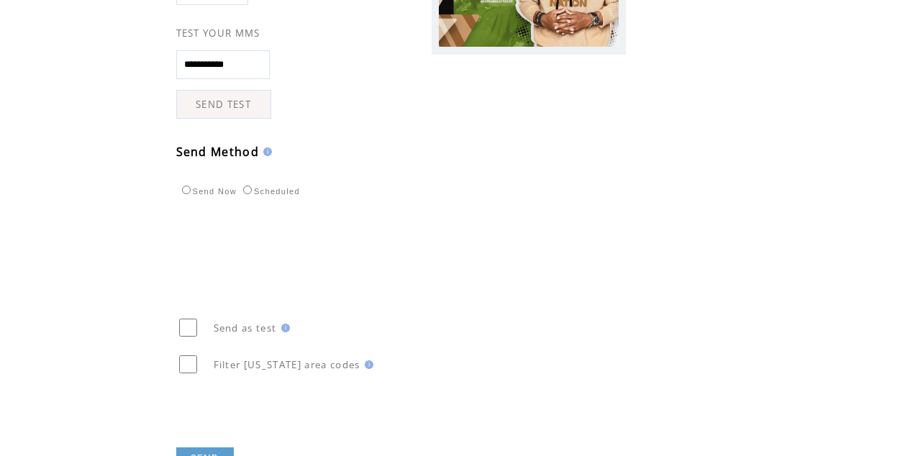
click at [247, 107] on link "SEND TEST" at bounding box center [223, 104] width 95 height 29
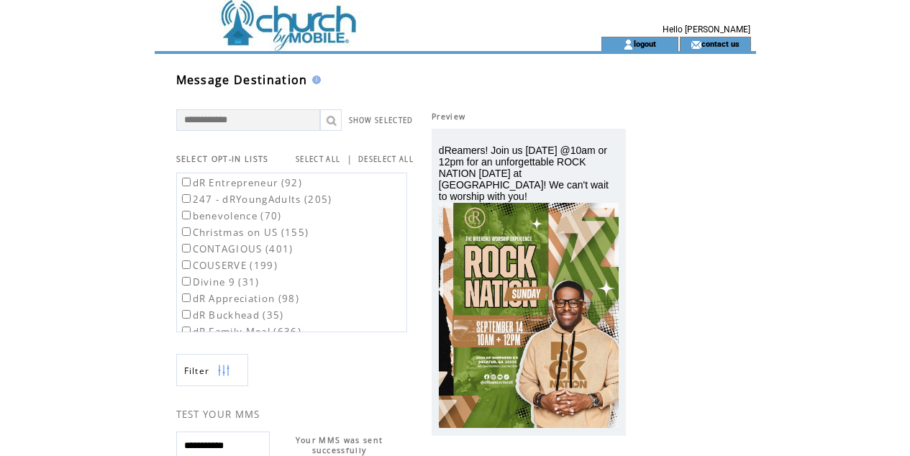
click at [339, 20] on td at bounding box center [352, 18] width 395 height 37
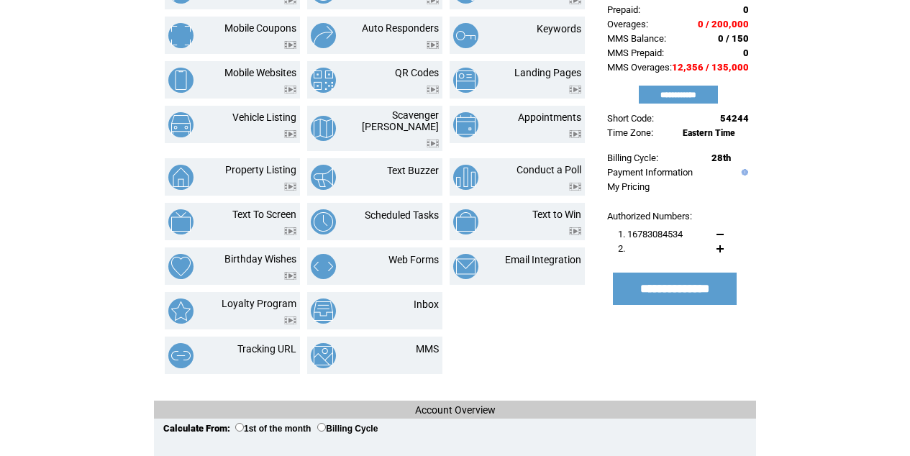
scroll to position [147, 0]
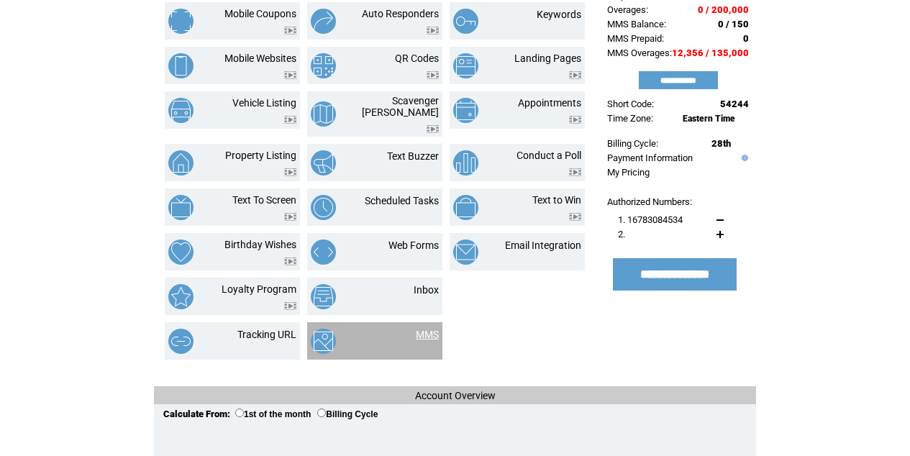
click at [426, 329] on link "MMS" at bounding box center [427, 335] width 23 height 12
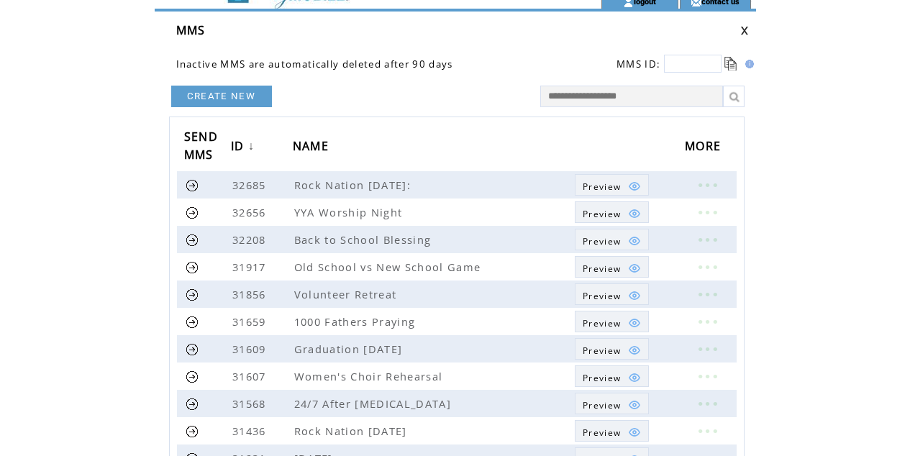
scroll to position [17, 0]
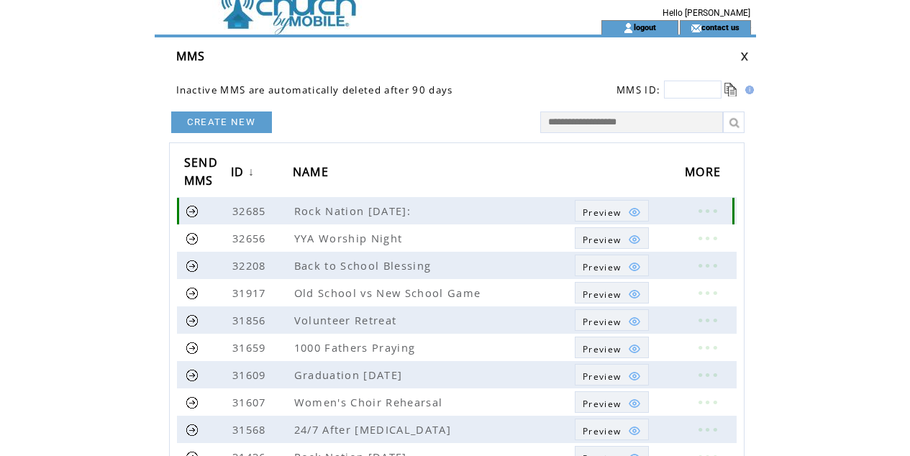
click at [608, 214] on span "Preview" at bounding box center [602, 212] width 38 height 12
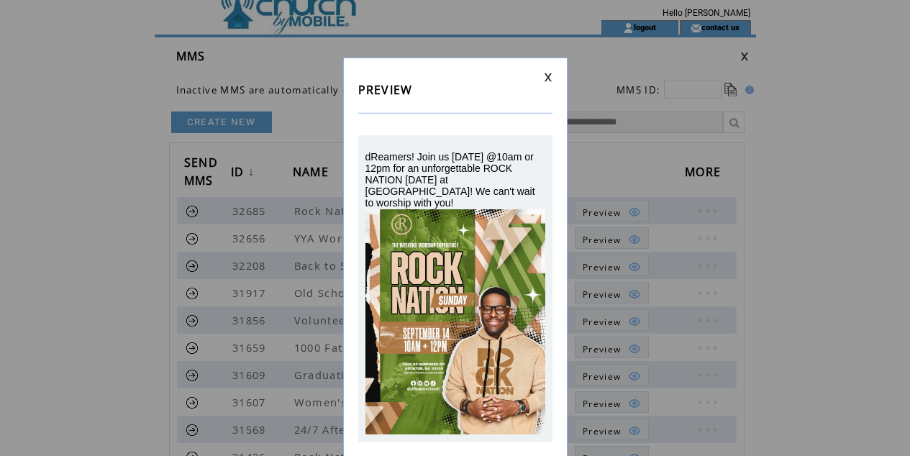
click at [547, 78] on link at bounding box center [548, 77] width 9 height 9
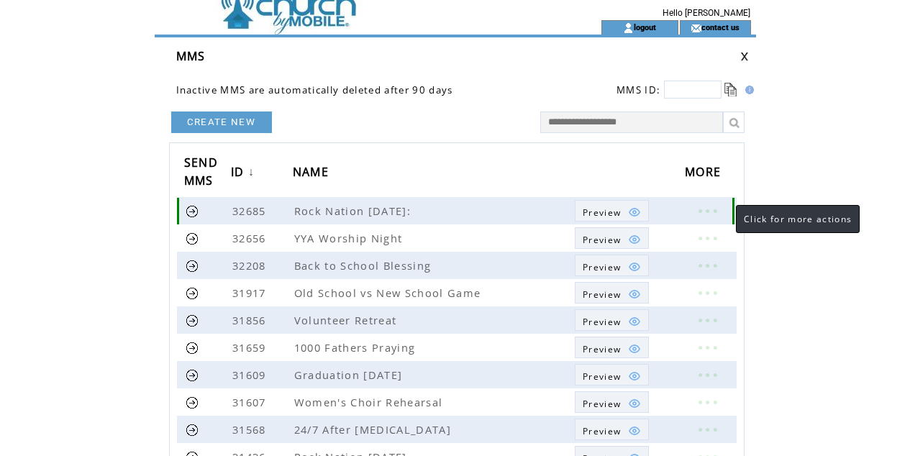
click at [721, 209] on link at bounding box center [706, 210] width 43 height 19
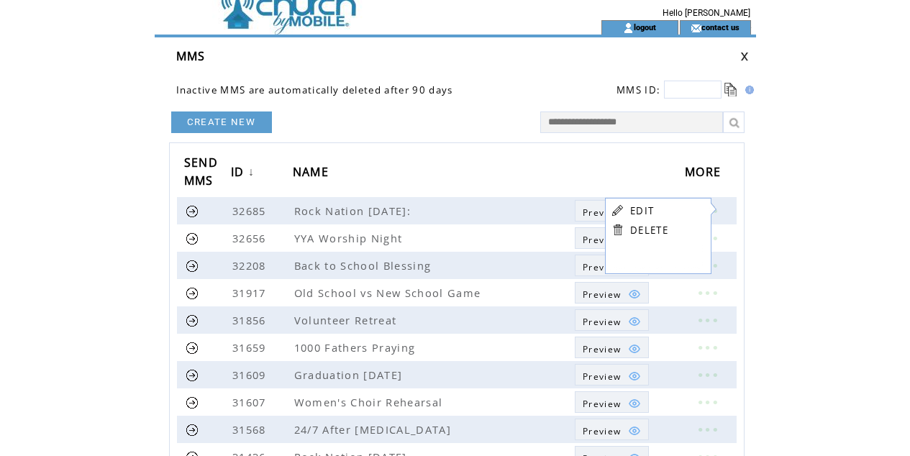
click at [632, 210] on link "EDIT" at bounding box center [642, 210] width 24 height 13
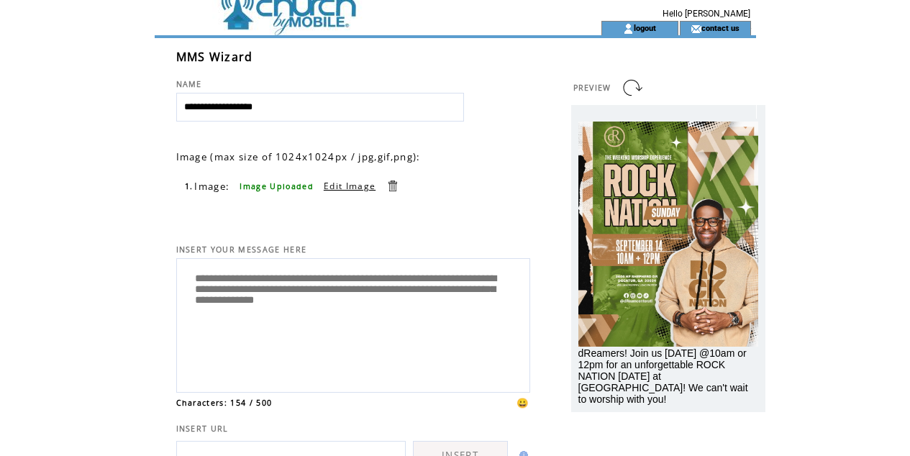
scroll to position [22, 0]
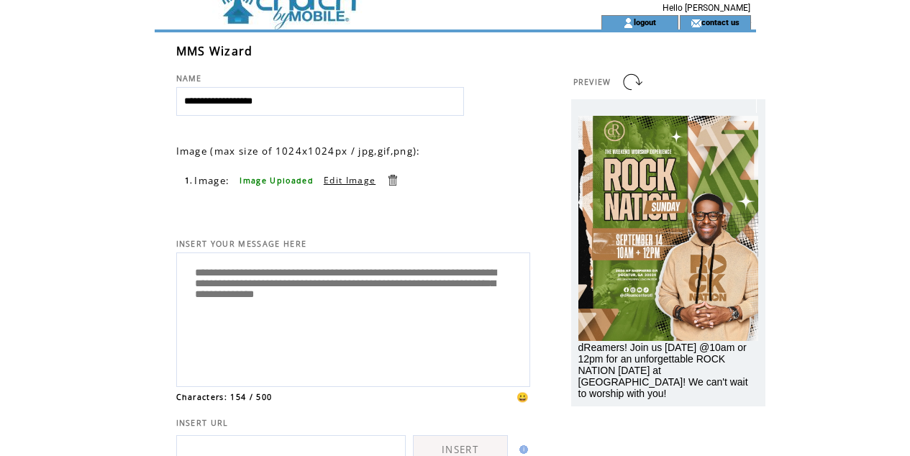
click at [345, 305] on textarea "**********" at bounding box center [353, 318] width 338 height 122
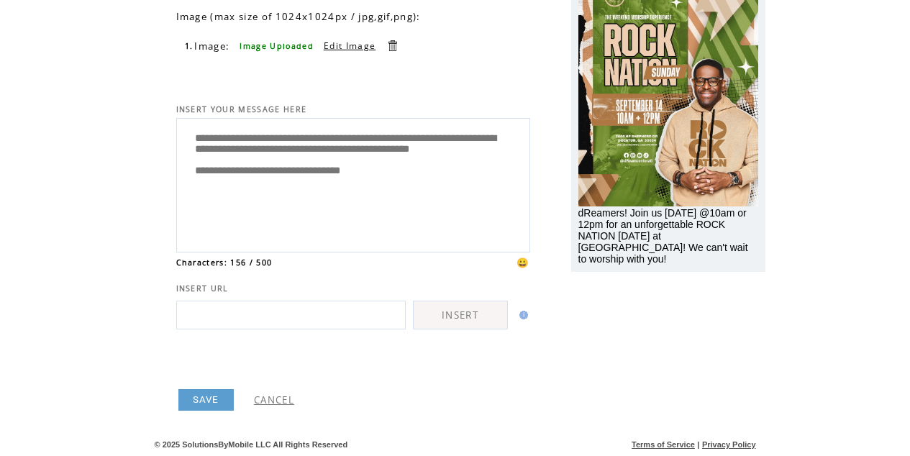
scroll to position [159, 0]
type textarea "**********"
click at [198, 401] on link "SAVE" at bounding box center [205, 400] width 55 height 22
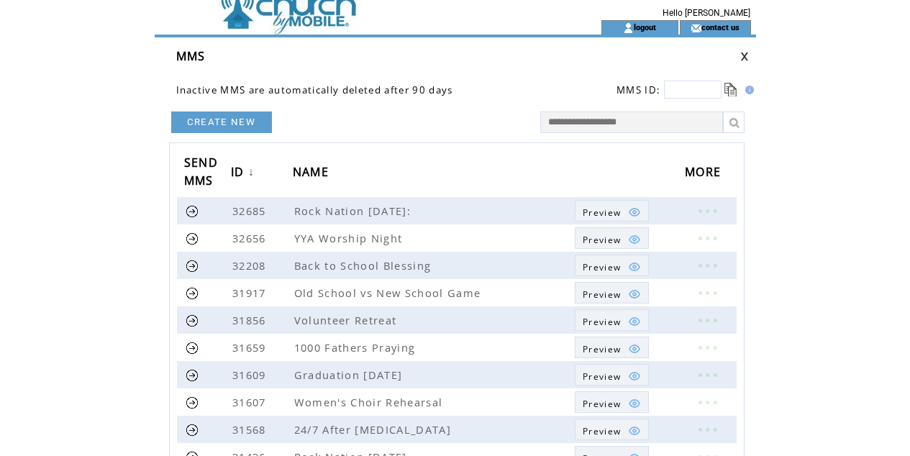
scroll to position [23, 0]
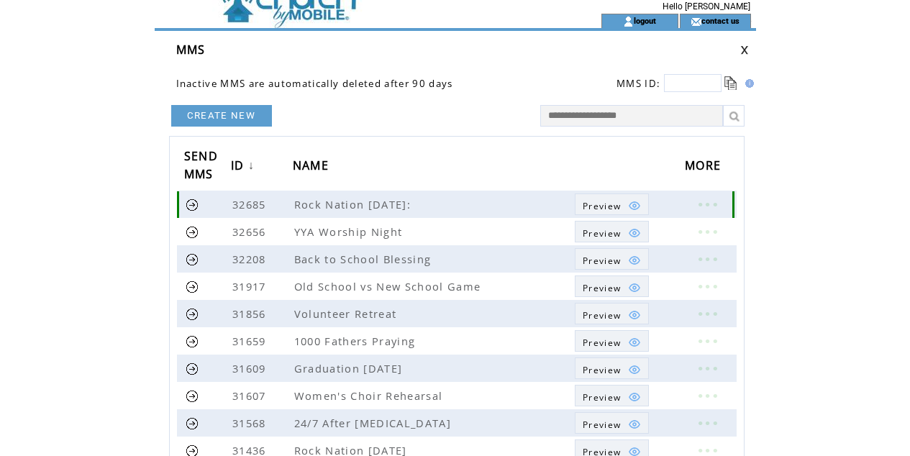
click at [189, 206] on link at bounding box center [193, 205] width 14 height 14
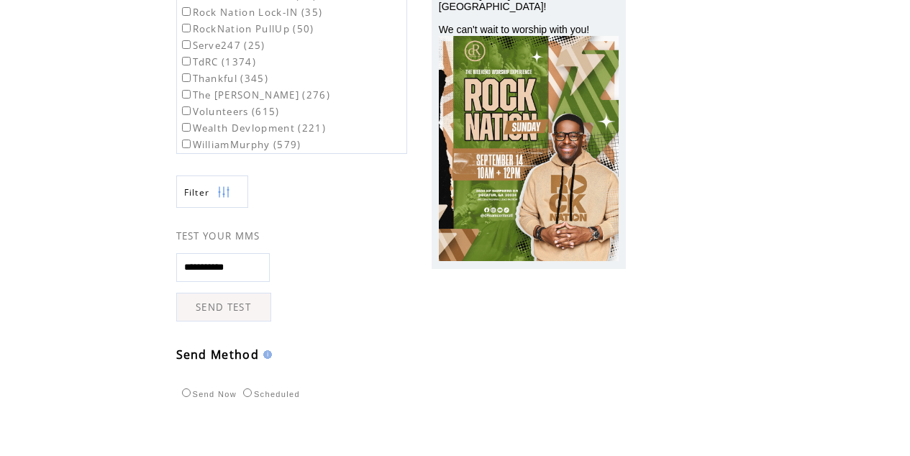
scroll to position [298, 0]
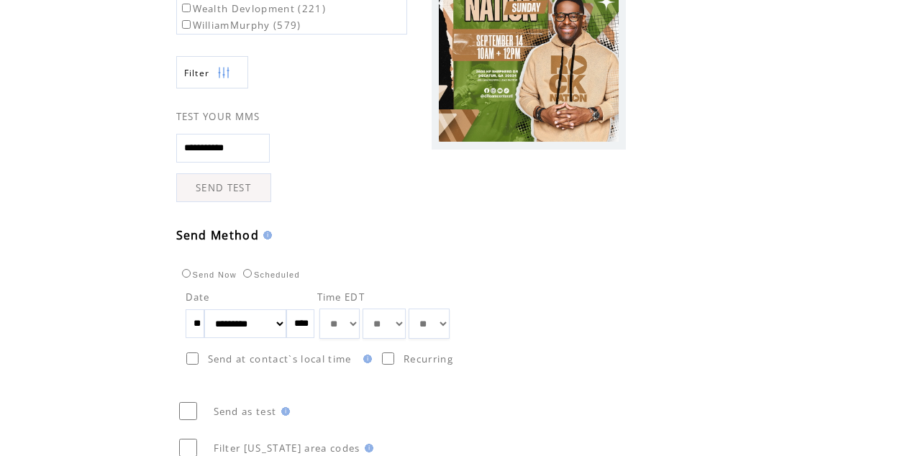
select select "*"
select select "**"
drag, startPoint x: 396, startPoint y: 444, endPoint x: 35, endPoint y: 314, distance: 384.0
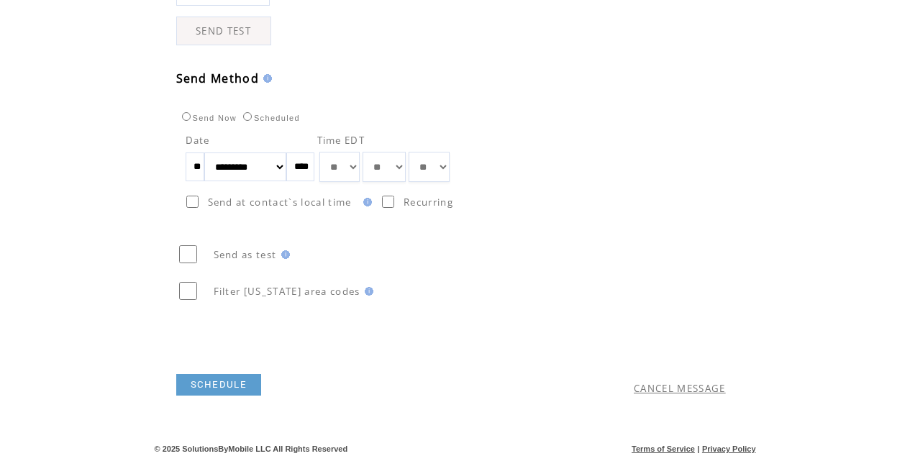
scroll to position [458, 0]
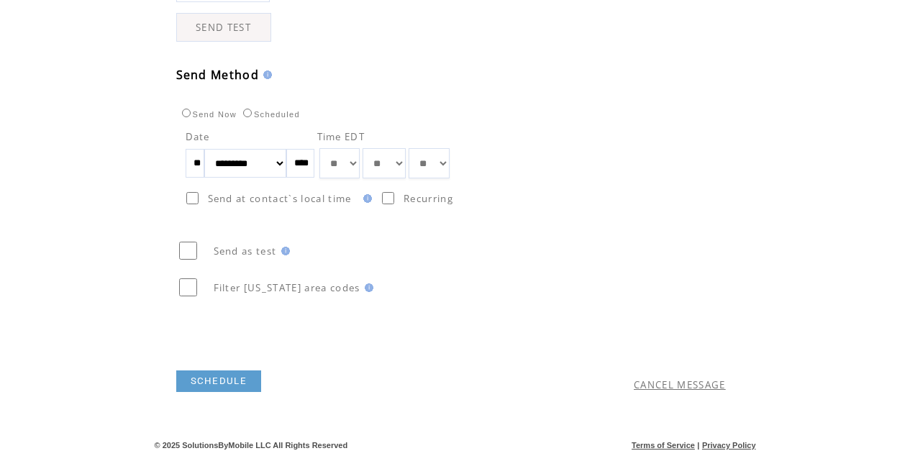
click at [205, 380] on link "SCHEDULE" at bounding box center [219, 381] width 86 height 22
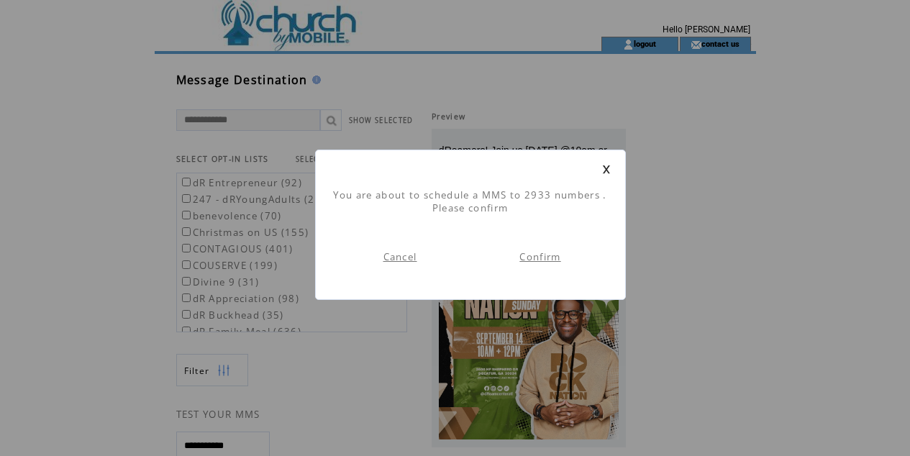
scroll to position [1, 0]
click at [539, 252] on link "Confirm" at bounding box center [539, 256] width 41 height 13
click at [431, 254] on link "Go To Dashboard" at bounding box center [400, 256] width 91 height 13
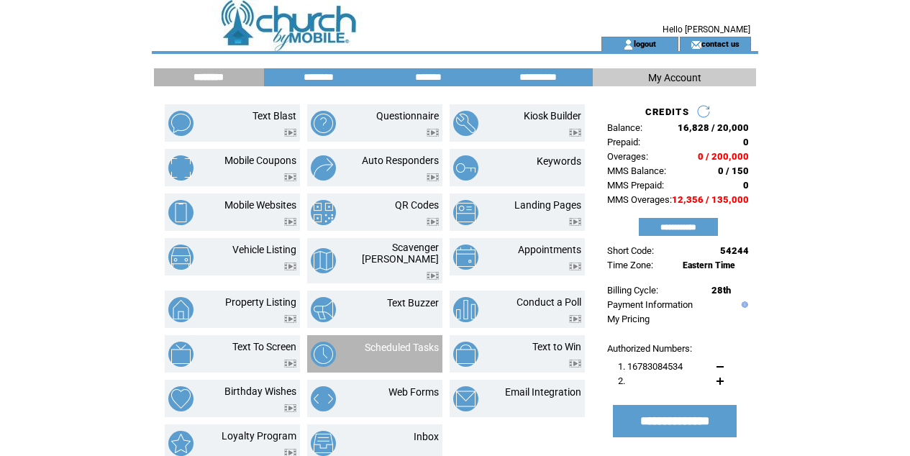
click at [405, 353] on div at bounding box center [402, 355] width 74 height 5
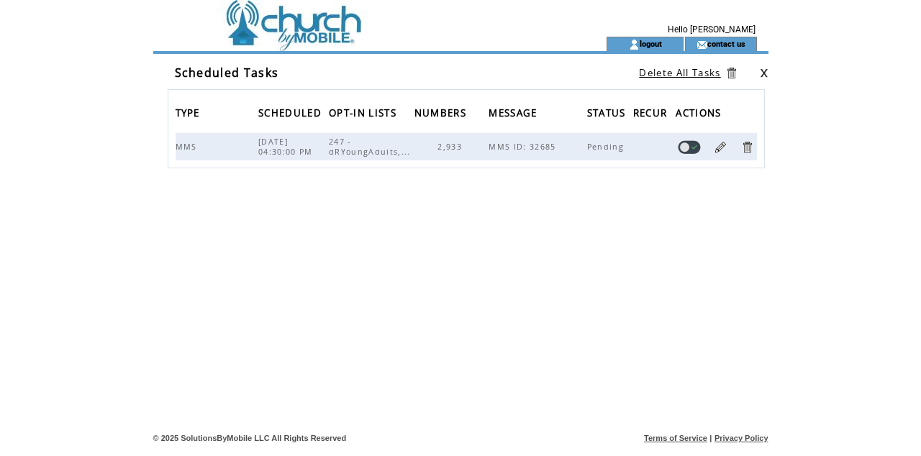
click at [316, 32] on td at bounding box center [357, 18] width 395 height 37
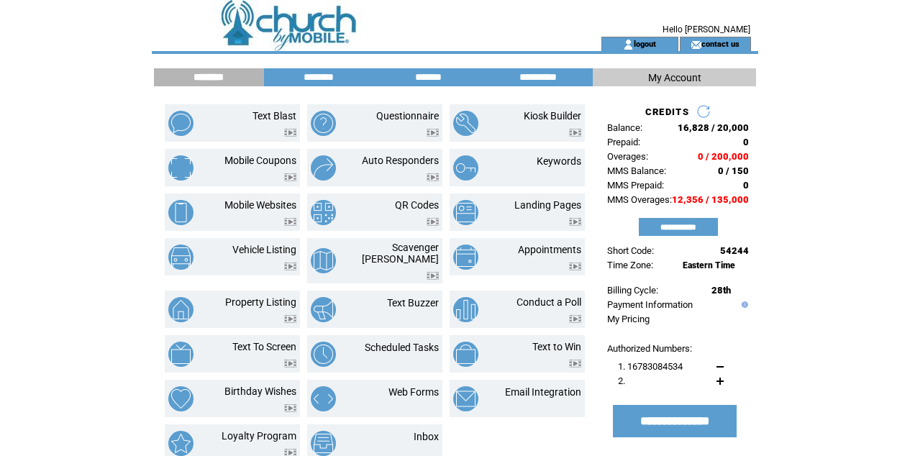
click at [300, 27] on td at bounding box center [352, 18] width 395 height 37
click at [332, 80] on input "********" at bounding box center [319, 77] width 108 height 12
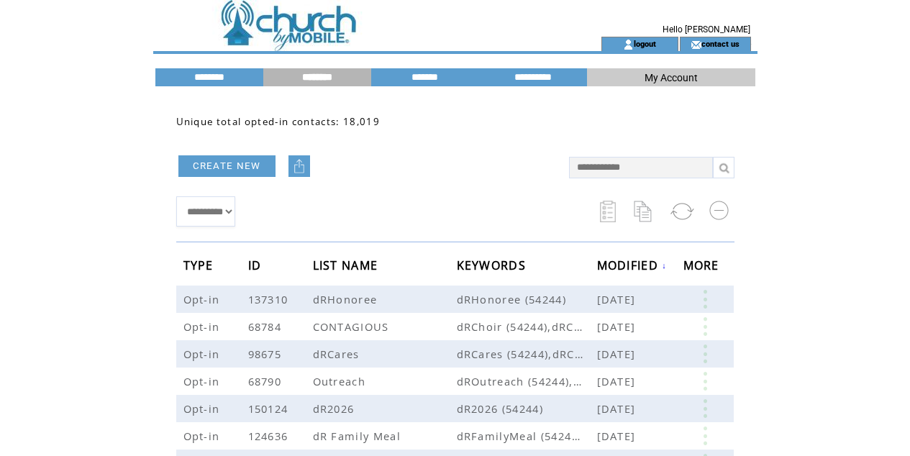
click at [313, 36] on td at bounding box center [352, 18] width 395 height 37
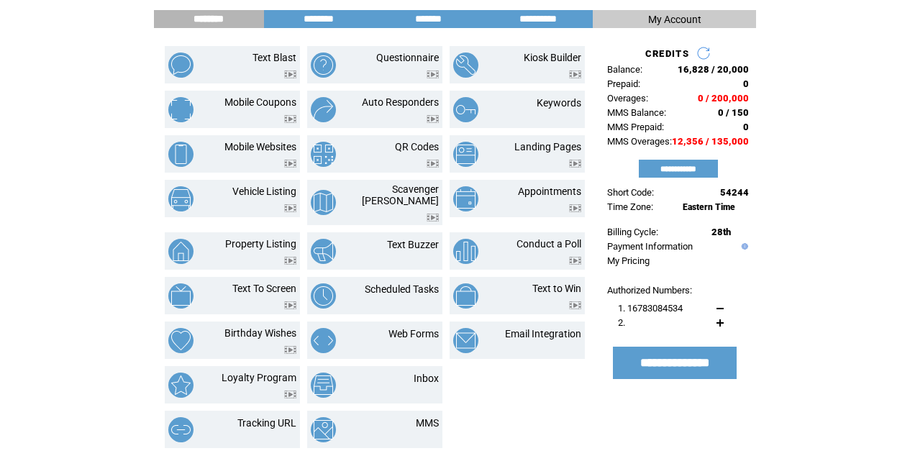
scroll to position [60, 0]
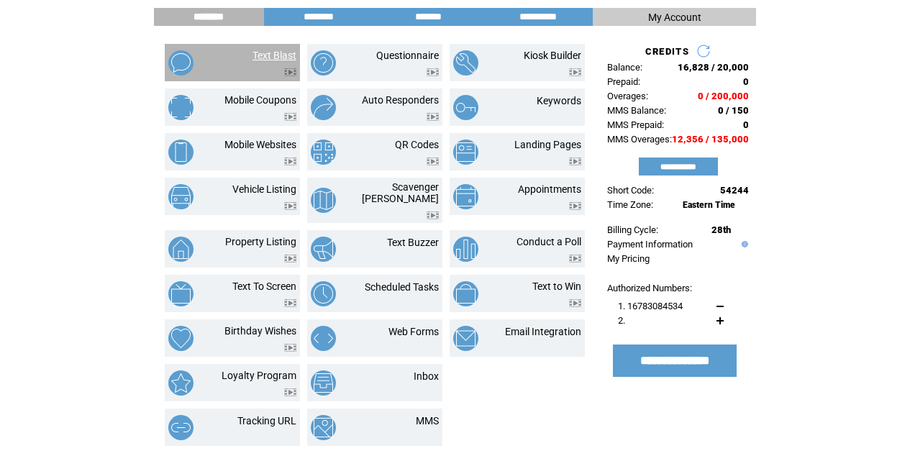
click at [288, 55] on link "Text Blast" at bounding box center [274, 56] width 44 height 12
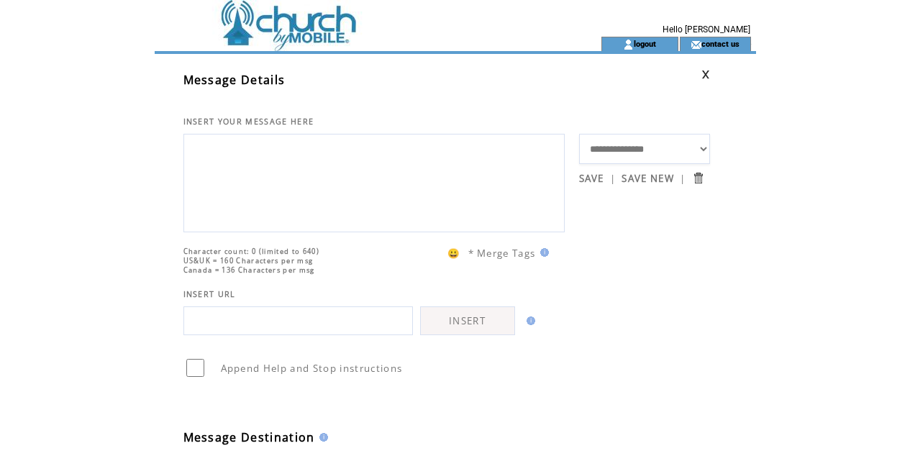
click at [279, 35] on td at bounding box center [352, 18] width 395 height 37
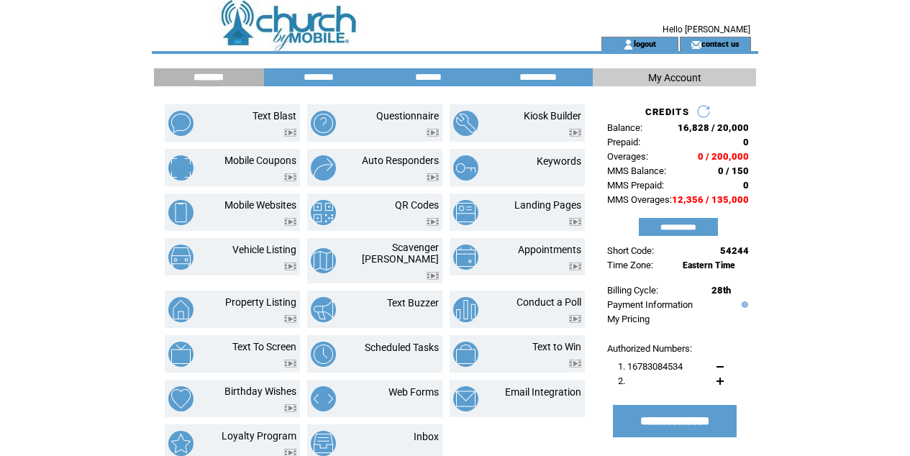
click at [335, 35] on td at bounding box center [352, 18] width 395 height 37
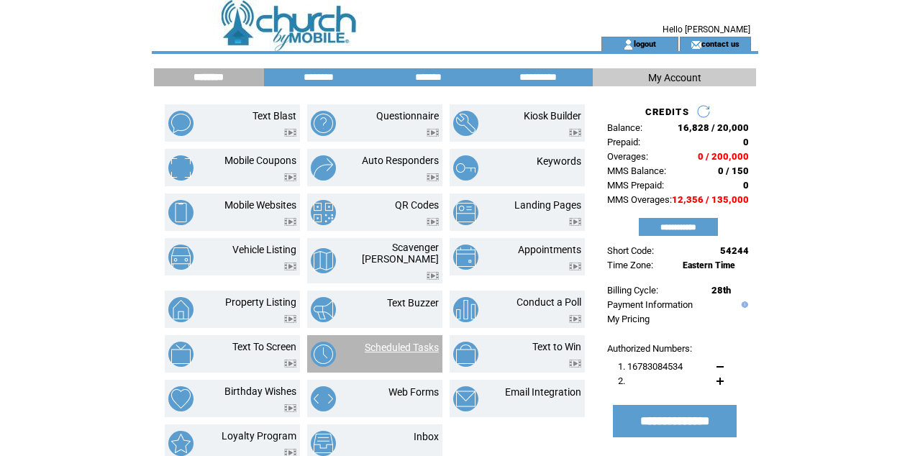
click at [422, 342] on link "Scheduled Tasks" at bounding box center [402, 348] width 74 height 12
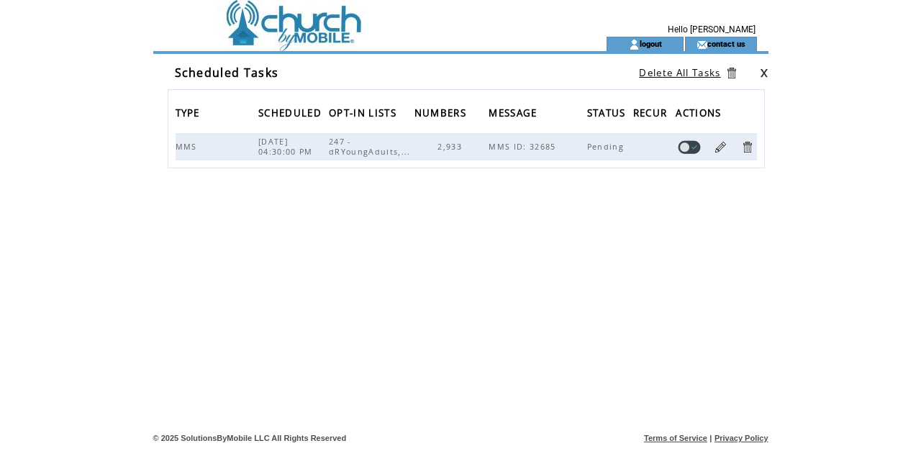
click at [332, 33] on td at bounding box center [357, 18] width 395 height 37
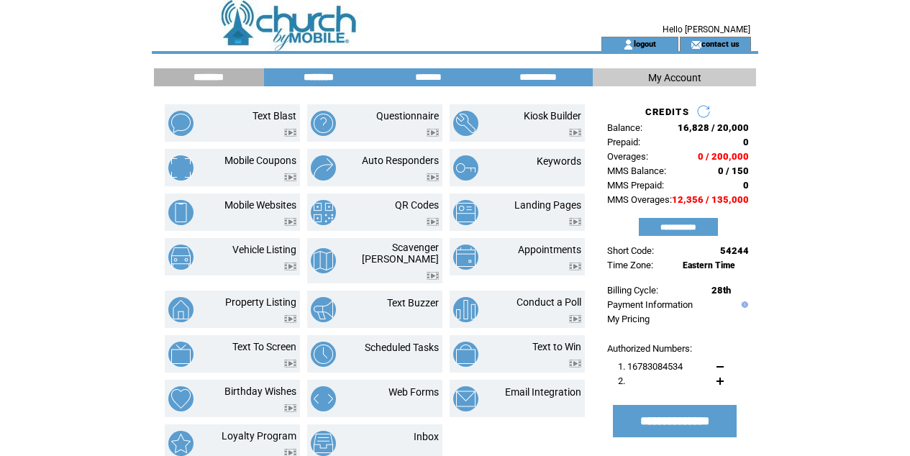
click at [337, 77] on input "********" at bounding box center [319, 77] width 108 height 12
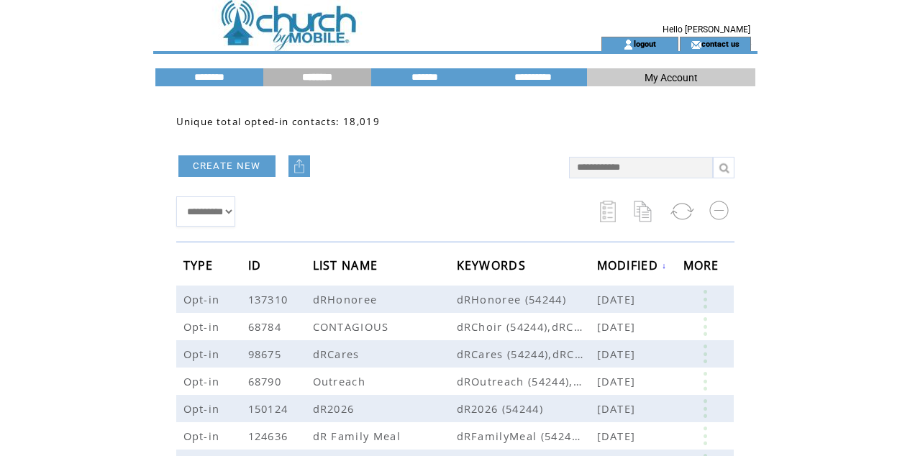
click at [312, 44] on td at bounding box center [352, 44] width 395 height 14
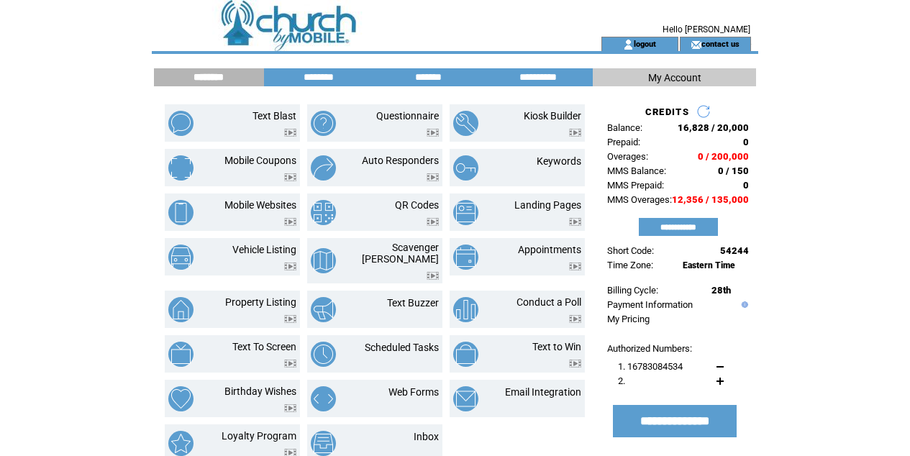
scroll to position [1, 1]
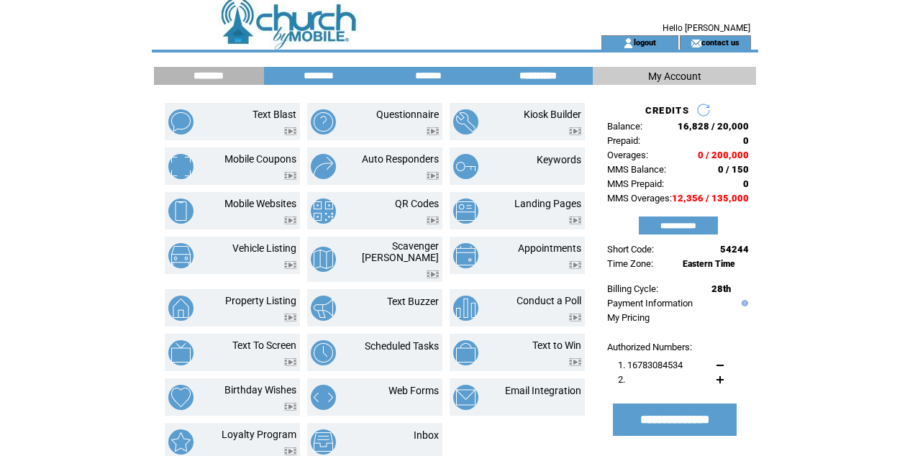
click at [537, 76] on input "**********" at bounding box center [538, 76] width 108 height 12
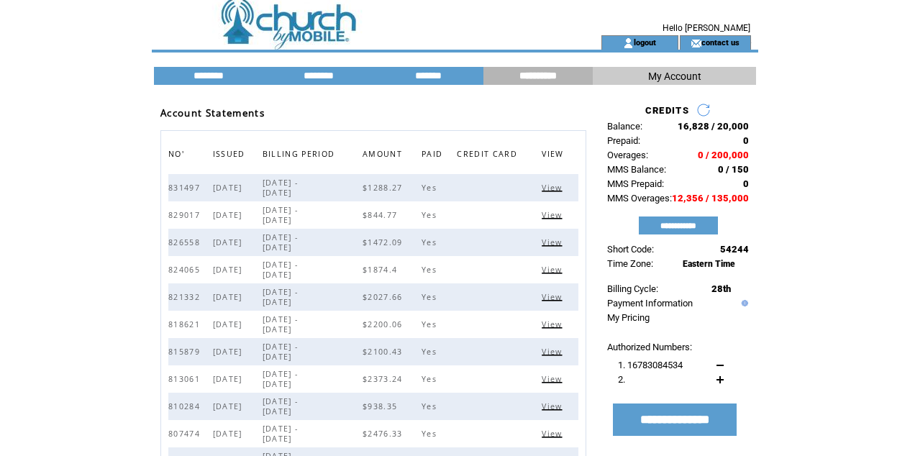
click at [288, 18] on td at bounding box center [352, 17] width 395 height 37
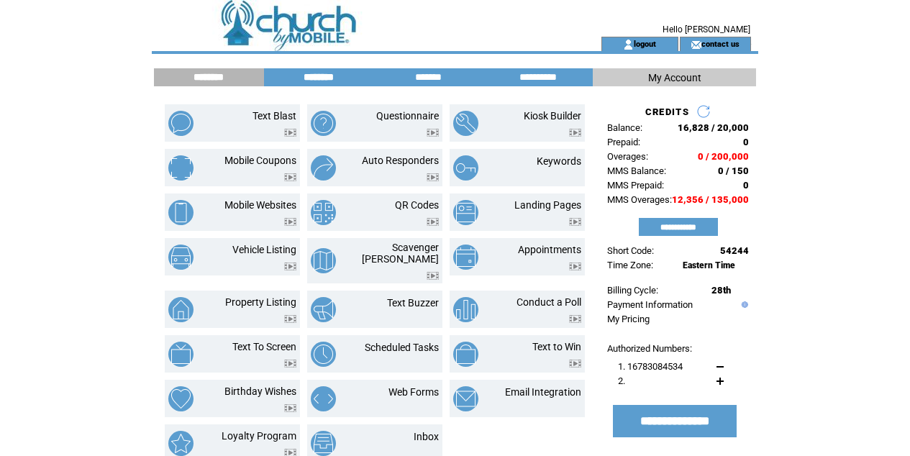
click at [316, 75] on input "********" at bounding box center [319, 77] width 108 height 12
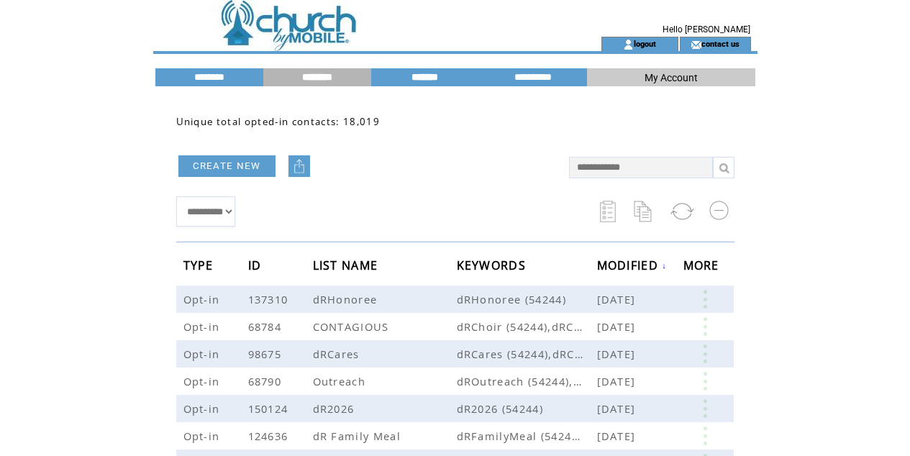
click at [433, 75] on input "*******" at bounding box center [425, 77] width 108 height 12
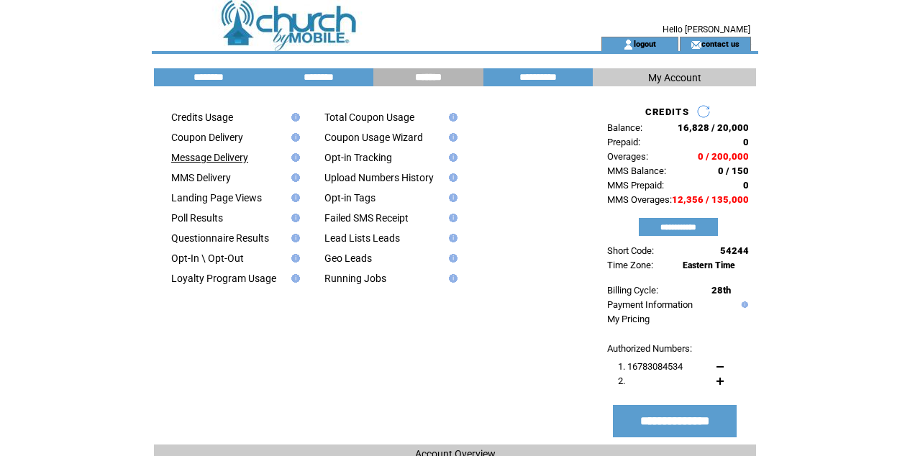
click at [229, 157] on link "Message Delivery" at bounding box center [209, 158] width 77 height 12
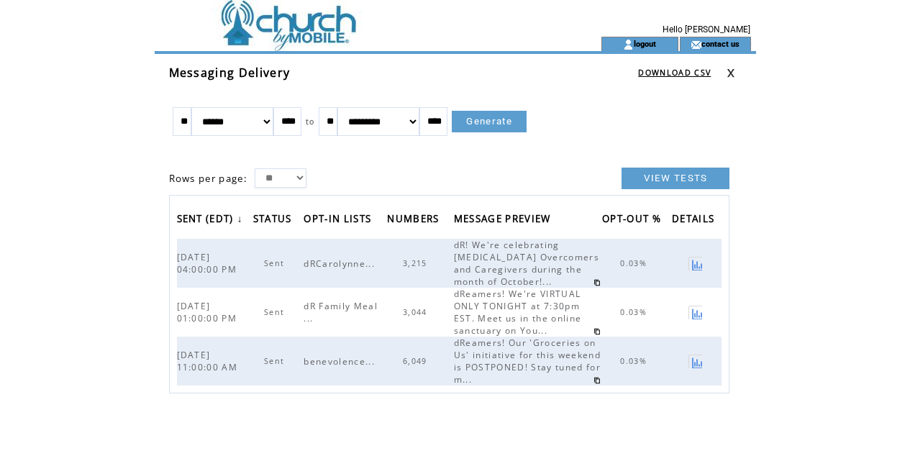
scroll to position [1, 0]
select select "*"
click at [523, 125] on link "Generate" at bounding box center [489, 121] width 75 height 22
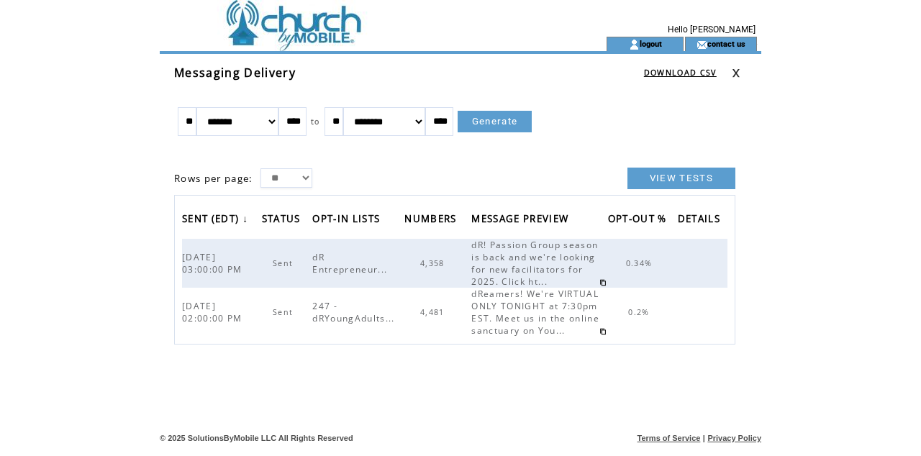
select select "*"
drag, startPoint x: 229, startPoint y: 122, endPoint x: 422, endPoint y: 134, distance: 193.8
click at [422, 135] on tr "** ******* ******** ***** ***** *** **** **** ****** ********* ******* ********…" at bounding box center [357, 121] width 360 height 30
select select "*"
click at [515, 120] on link "Generate" at bounding box center [494, 122] width 75 height 22
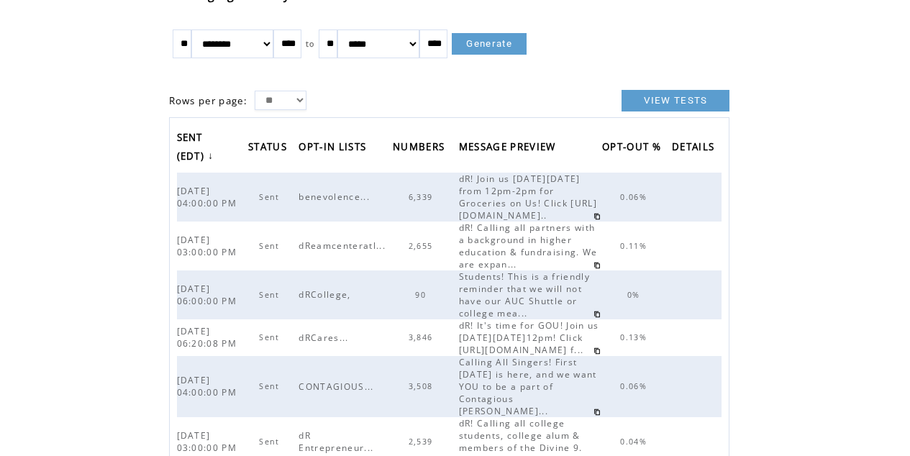
scroll to position [9, 0]
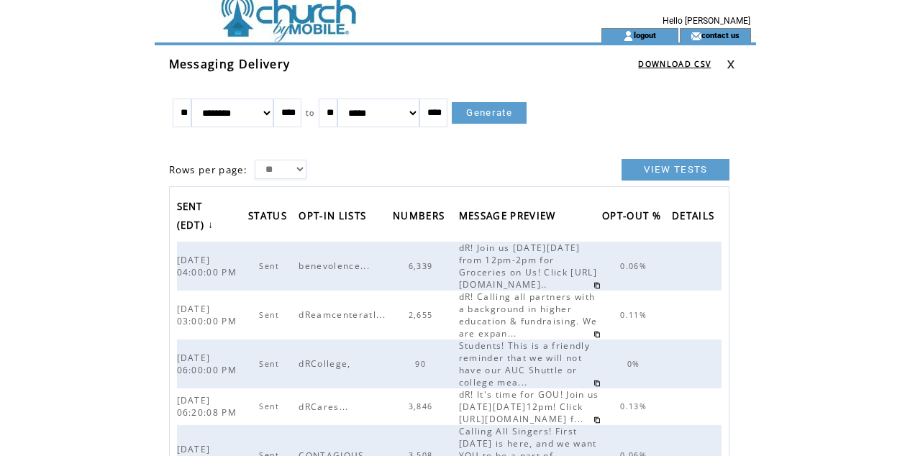
select select "*"
click at [508, 113] on link "Generate" at bounding box center [489, 113] width 75 height 22
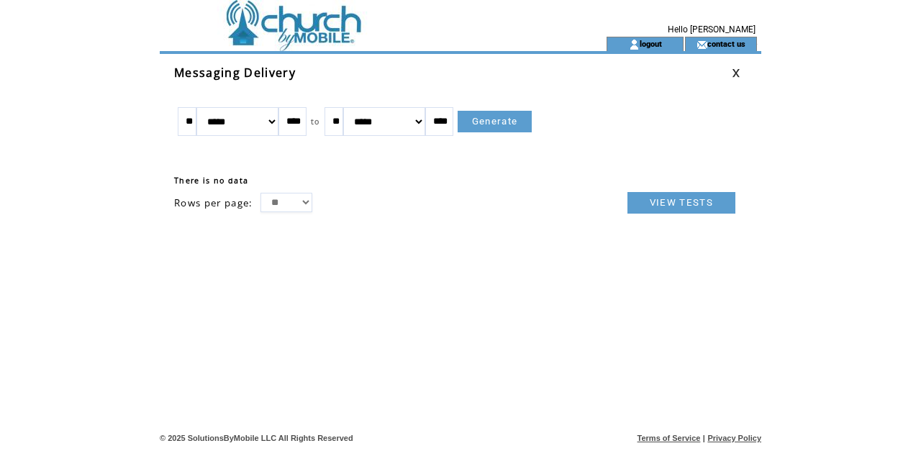
click at [329, 120] on table "** ******* ******** ***** ***** *** **** **** ****** ********* ******* ********…" at bounding box center [356, 122] width 365 height 36
click at [306, 121] on input "****" at bounding box center [292, 121] width 28 height 29
type input "****"
click at [453, 122] on input "****" at bounding box center [439, 121] width 28 height 29
type input "****"
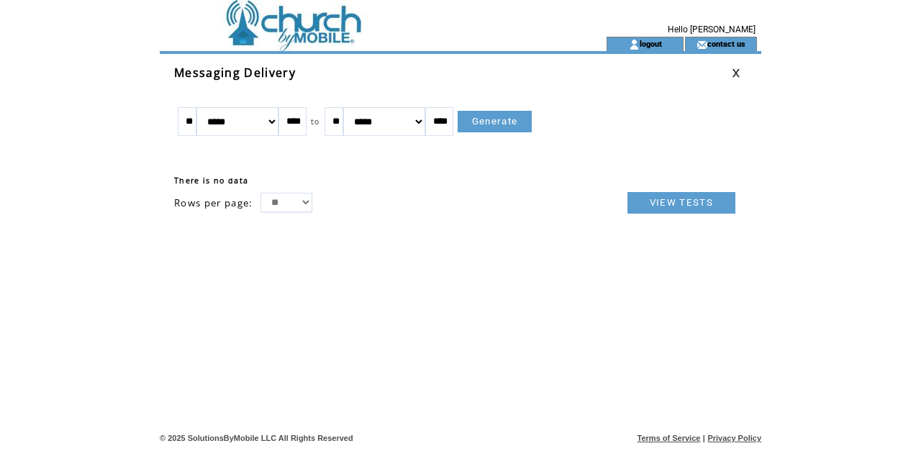
click at [532, 127] on link "Generate" at bounding box center [494, 122] width 75 height 22
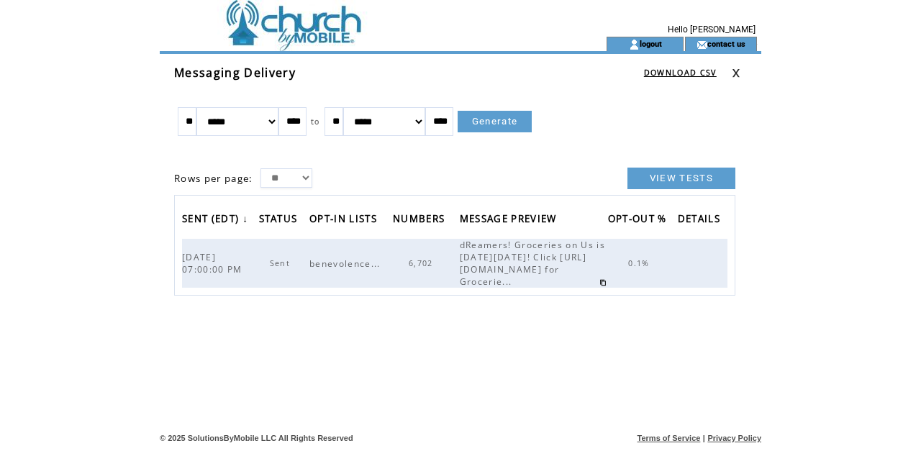
select select "*"
click at [521, 119] on link "Generate" at bounding box center [494, 122] width 75 height 22
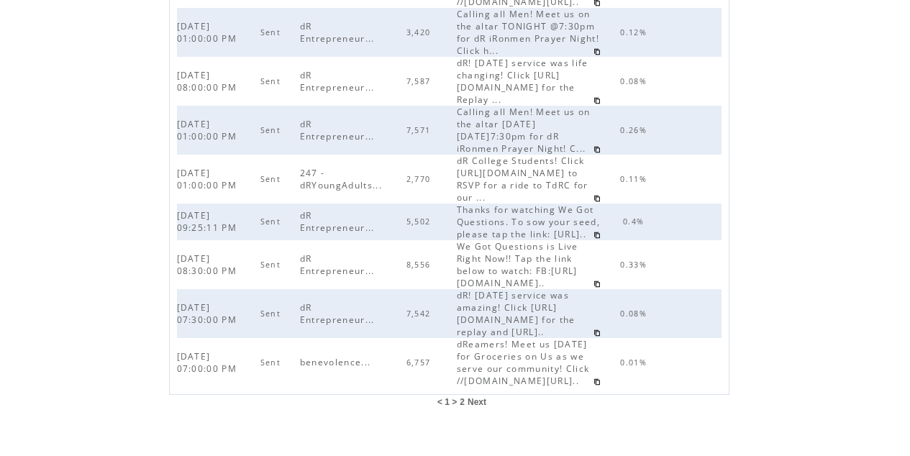
scroll to position [820, 0]
click at [477, 404] on span "Next" at bounding box center [476, 399] width 19 height 10
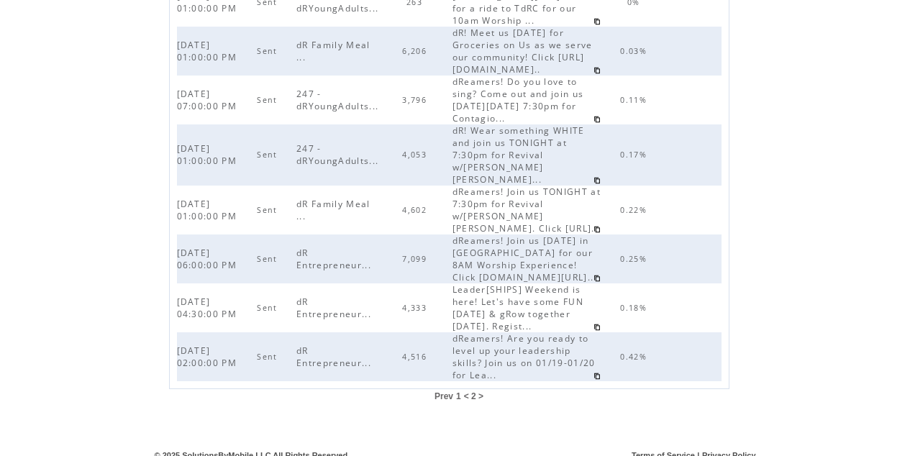
scroll to position [822, 0]
click at [460, 392] on span "1" at bounding box center [458, 397] width 5 height 10
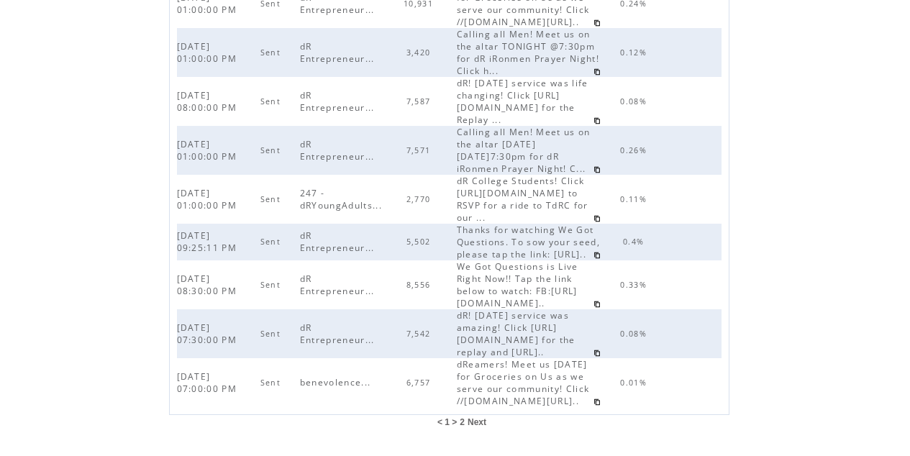
scroll to position [800, 0]
click at [589, 311] on div "We Got Questions is Live Right Now!! Tap the link below to watch: FB:[URL][DOMA…" at bounding box center [529, 286] width 145 height 49
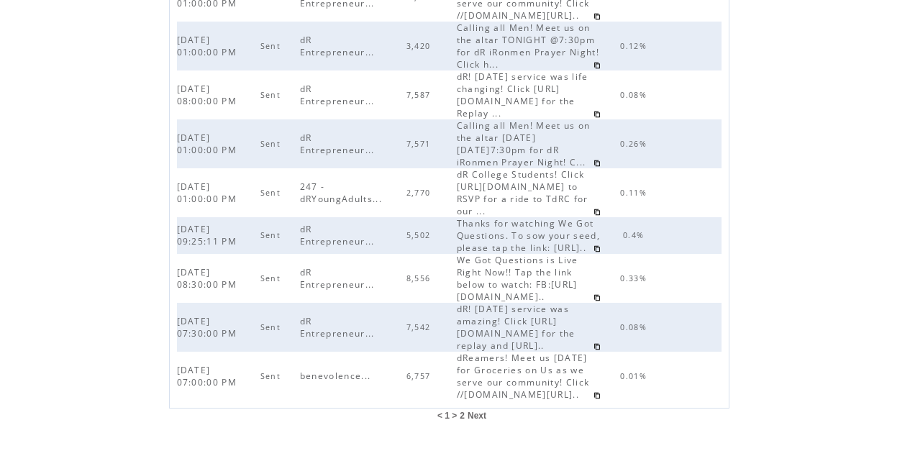
scroll to position [805, 1]
click at [593, 300] on link at bounding box center [596, 296] width 7 height 7
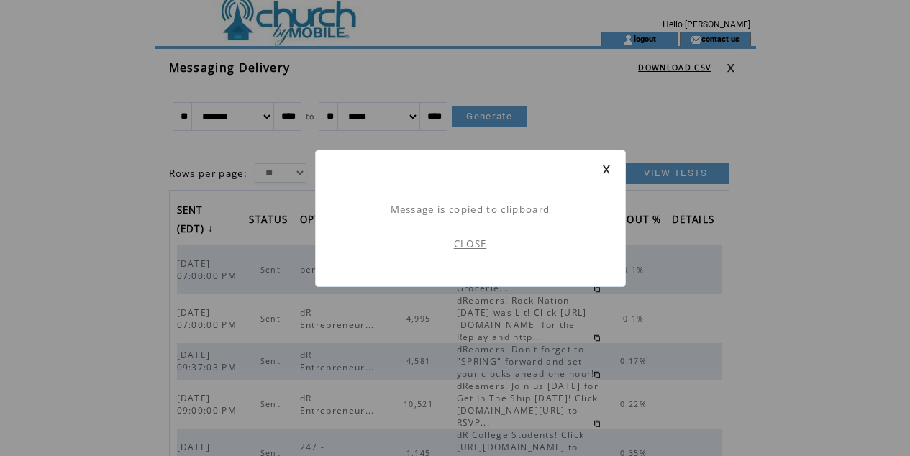
click at [608, 167] on link at bounding box center [606, 169] width 9 height 9
